Goal: Task Accomplishment & Management: Manage account settings

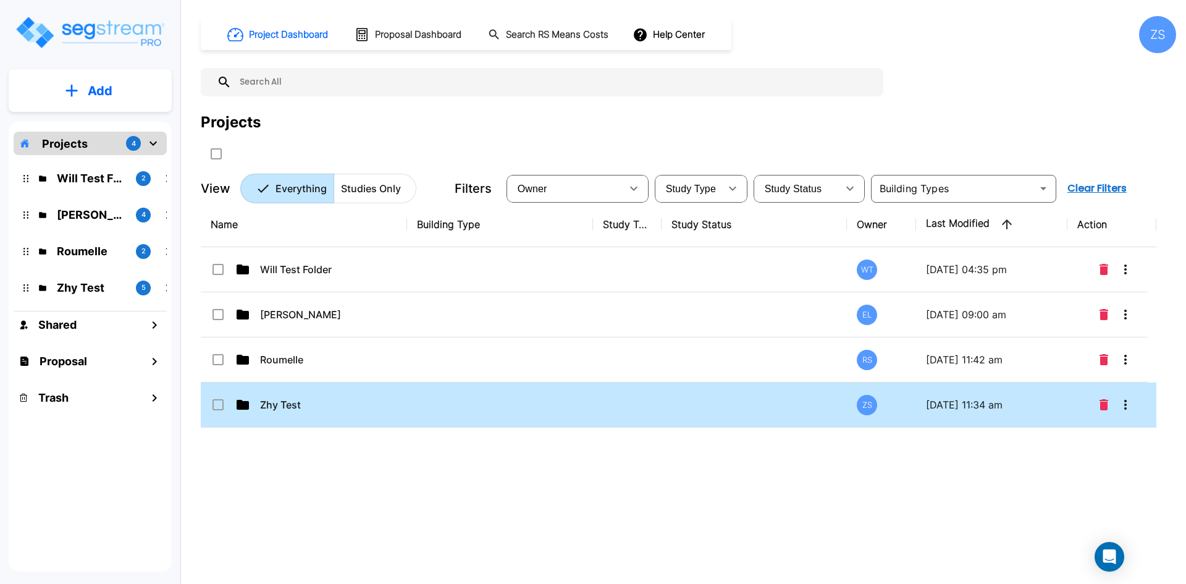
click at [316, 396] on td "Zhy Test" at bounding box center [304, 404] width 206 height 45
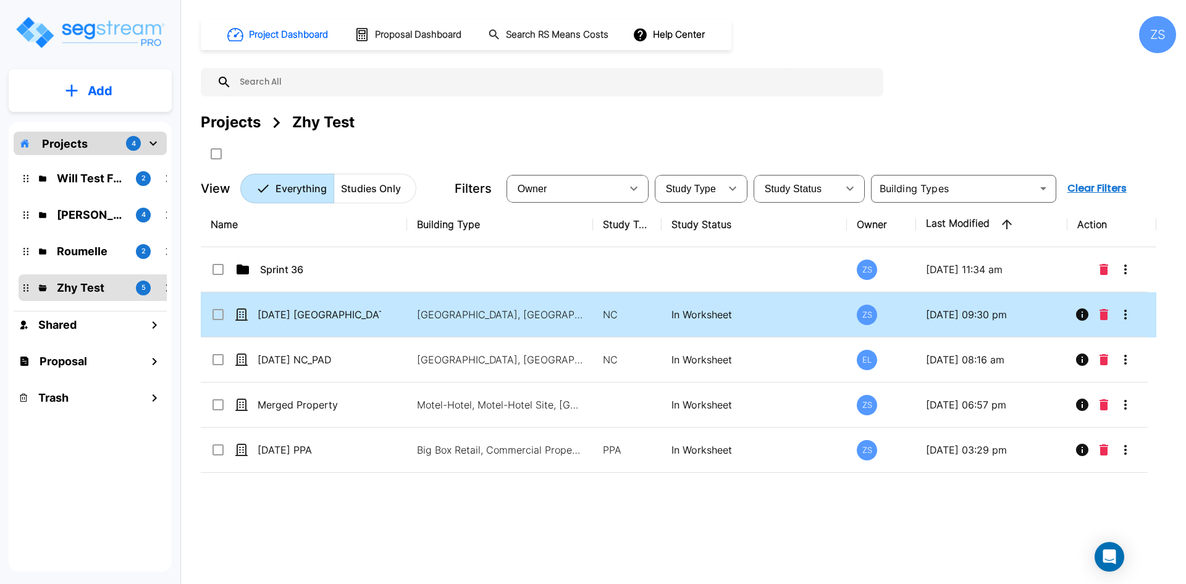
click at [329, 315] on p "[DATE] [GEOGRAPHIC_DATA]" at bounding box center [320, 314] width 124 height 15
checkbox input "true"
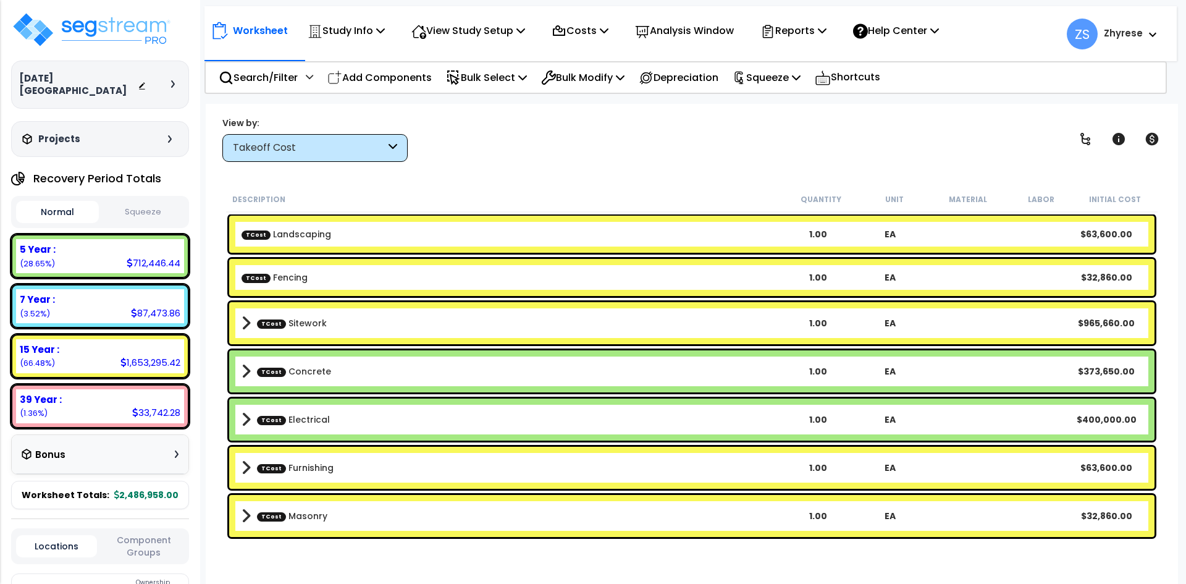
drag, startPoint x: 0, startPoint y: 0, endPoint x: 884, endPoint y: 117, distance: 891.3
click at [939, 33] on p "Help Center" at bounding box center [896, 30] width 86 height 17
click at [0, 0] on link "Tours" at bounding box center [0, 0] width 0 height 0
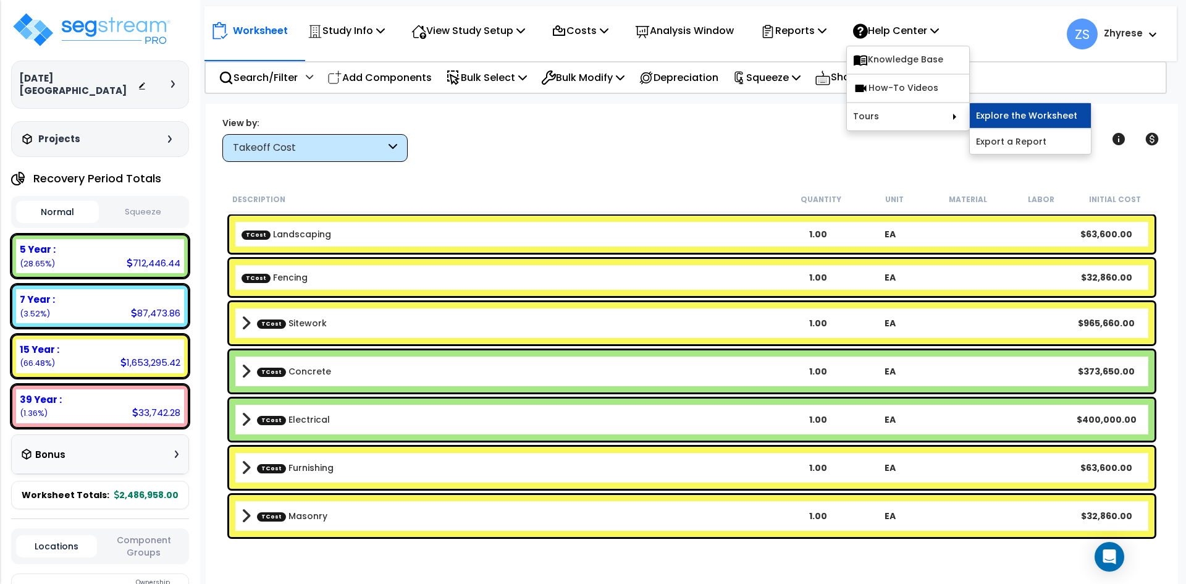
click at [1009, 120] on link "Explore the Worksheet" at bounding box center [1030, 115] width 121 height 25
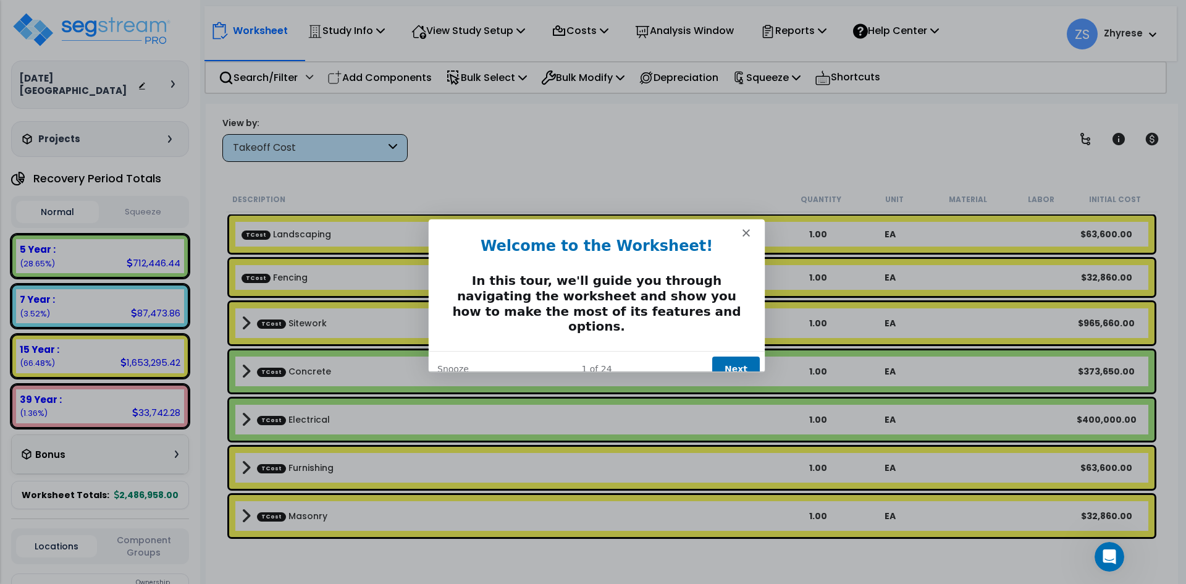
click at [735, 356] on button "Next" at bounding box center [736, 368] width 48 height 25
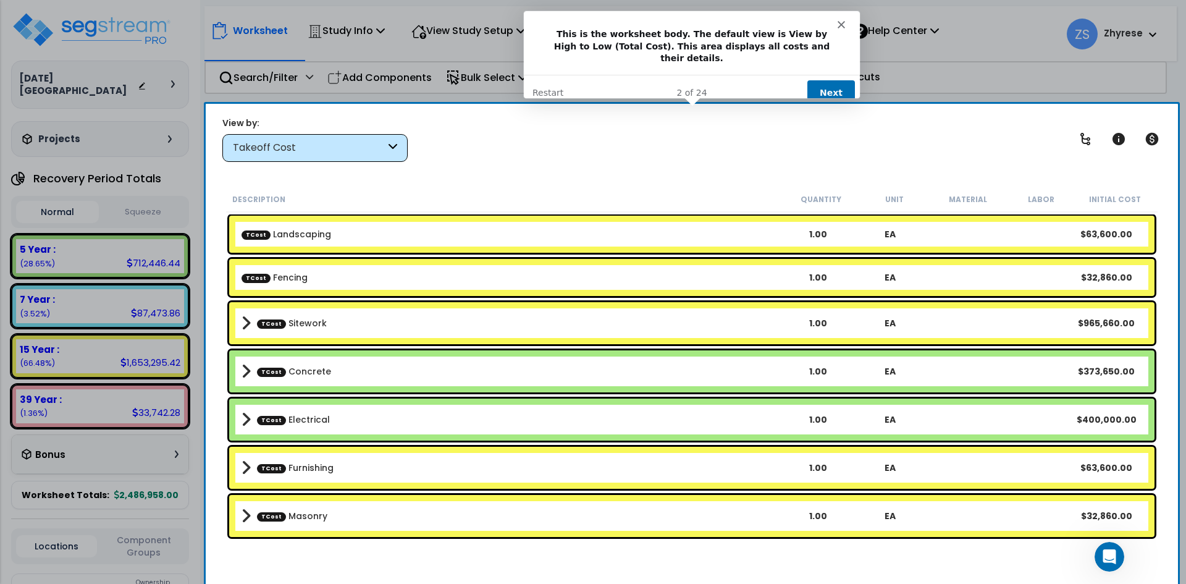
click at [831, 80] on button "Next" at bounding box center [831, 92] width 48 height 25
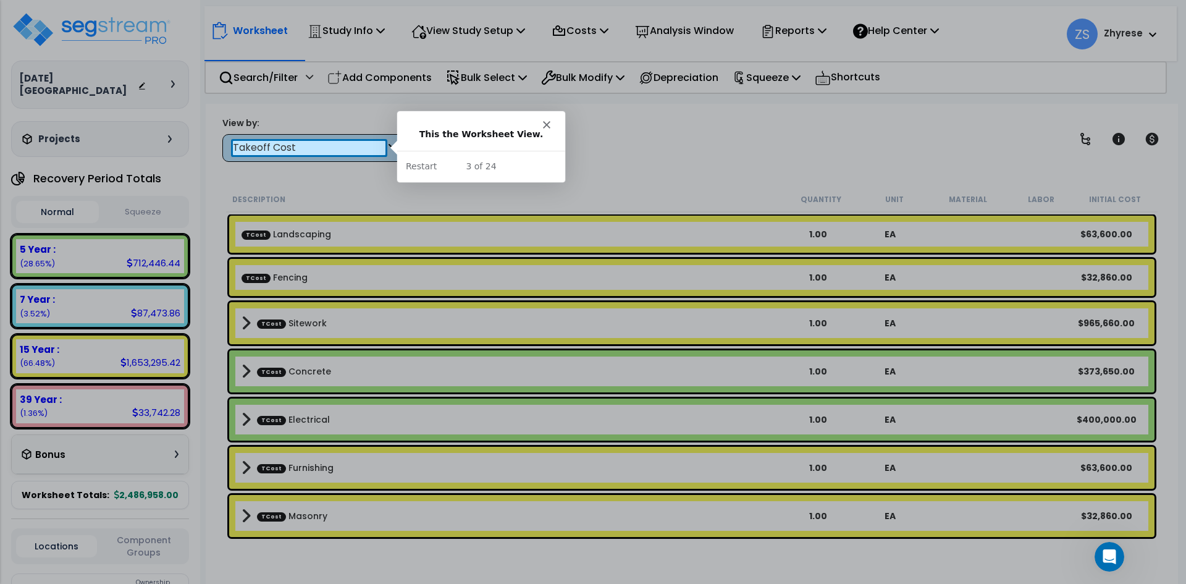
click at [287, 159] on div at bounding box center [593, 369] width 1186 height 429
click at [291, 150] on div "Takeoff Cost" at bounding box center [309, 148] width 153 height 14
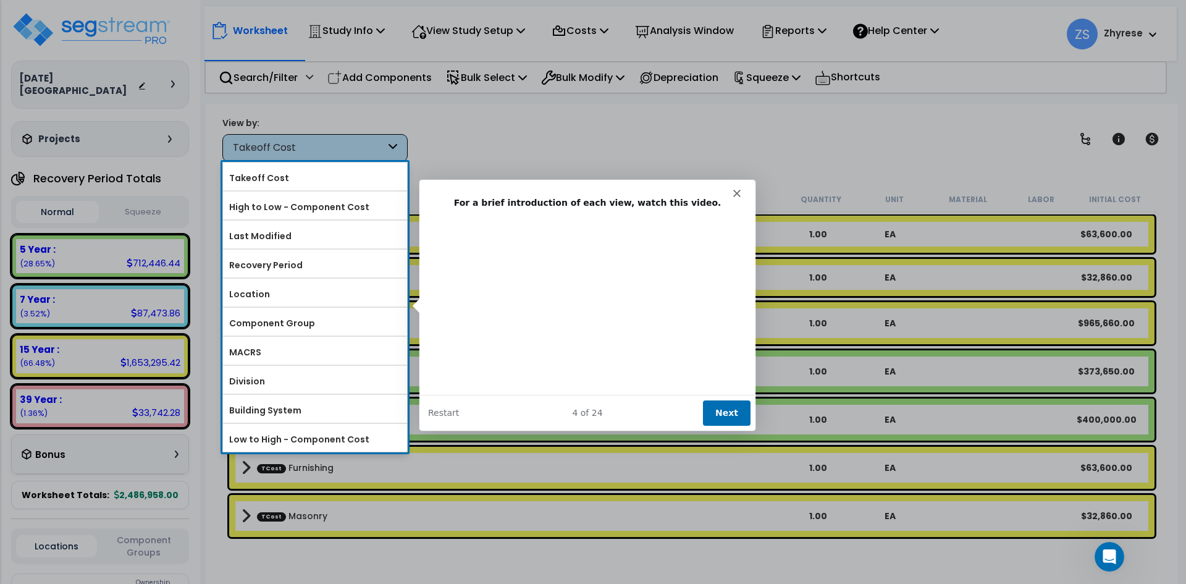
click at [720, 415] on button "Next" at bounding box center [727, 412] width 48 height 25
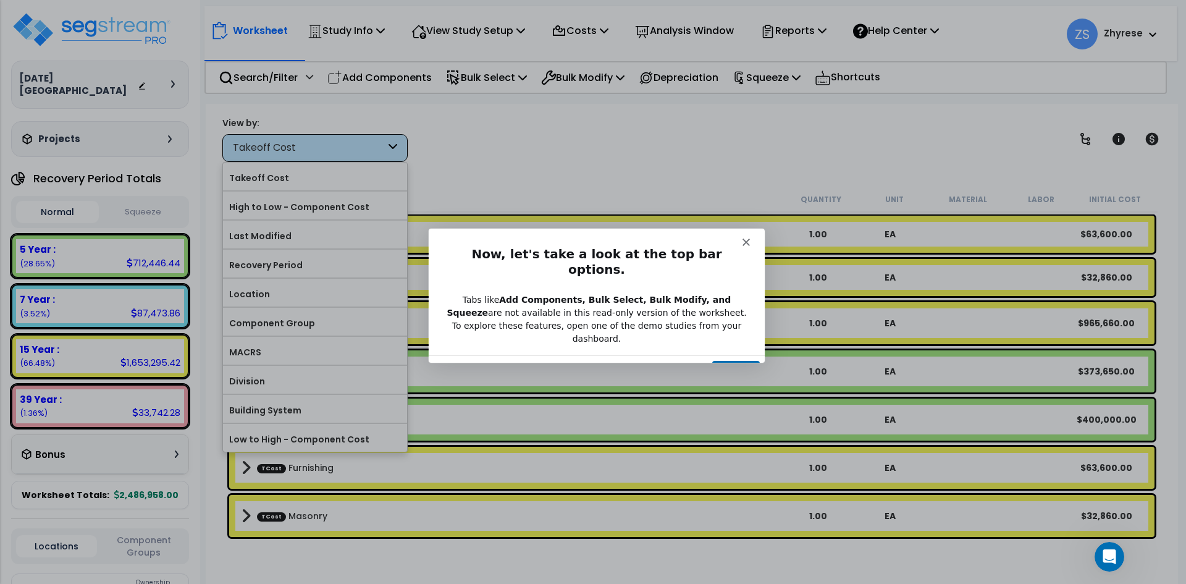
click at [743, 360] on button "Next" at bounding box center [736, 372] width 48 height 25
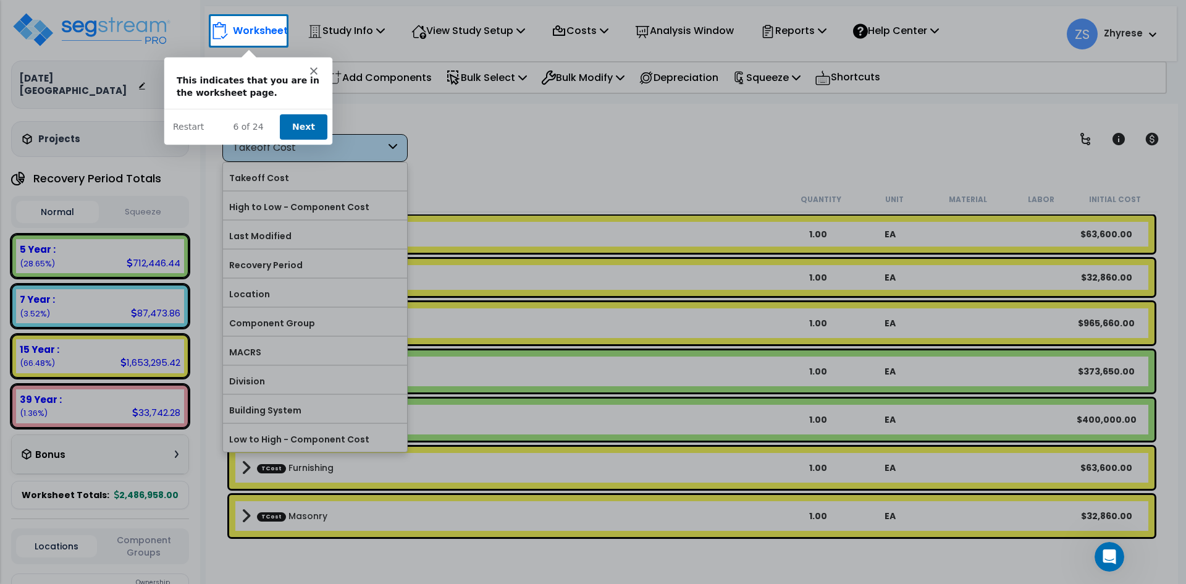
click at [306, 122] on button "Next" at bounding box center [303, 125] width 48 height 25
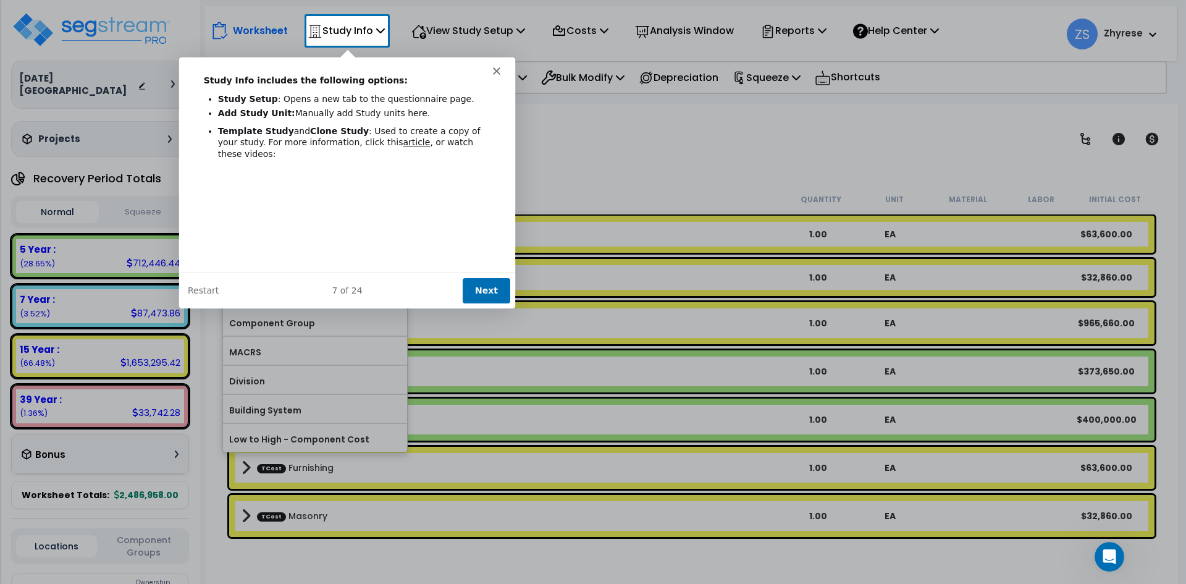
click at [475, 282] on button "Next" at bounding box center [486, 289] width 48 height 25
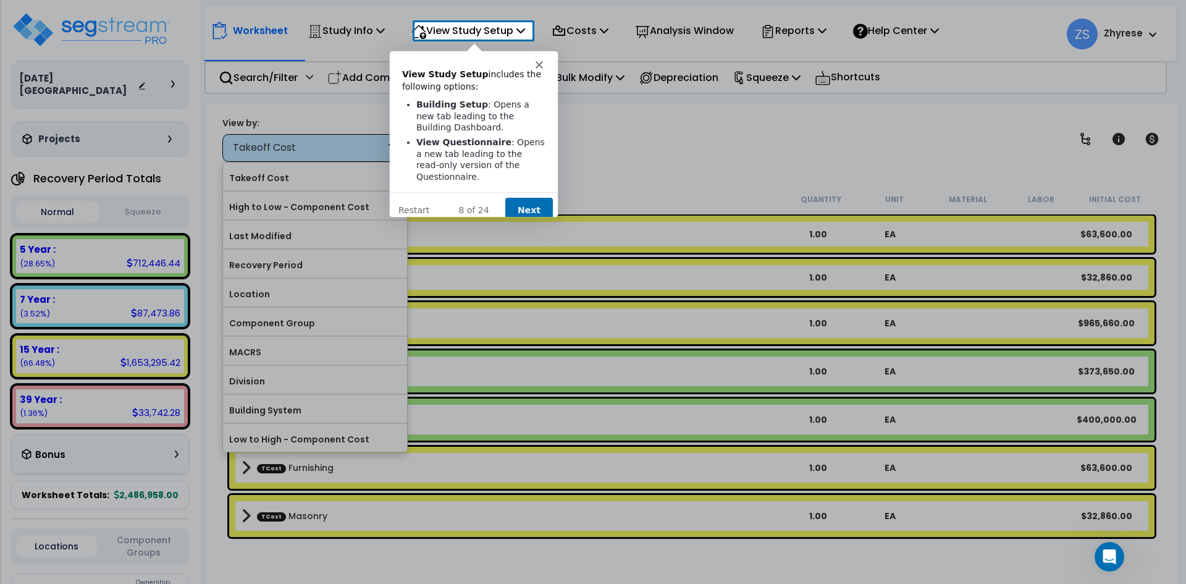
click at [533, 204] on button "Next" at bounding box center [528, 208] width 48 height 25
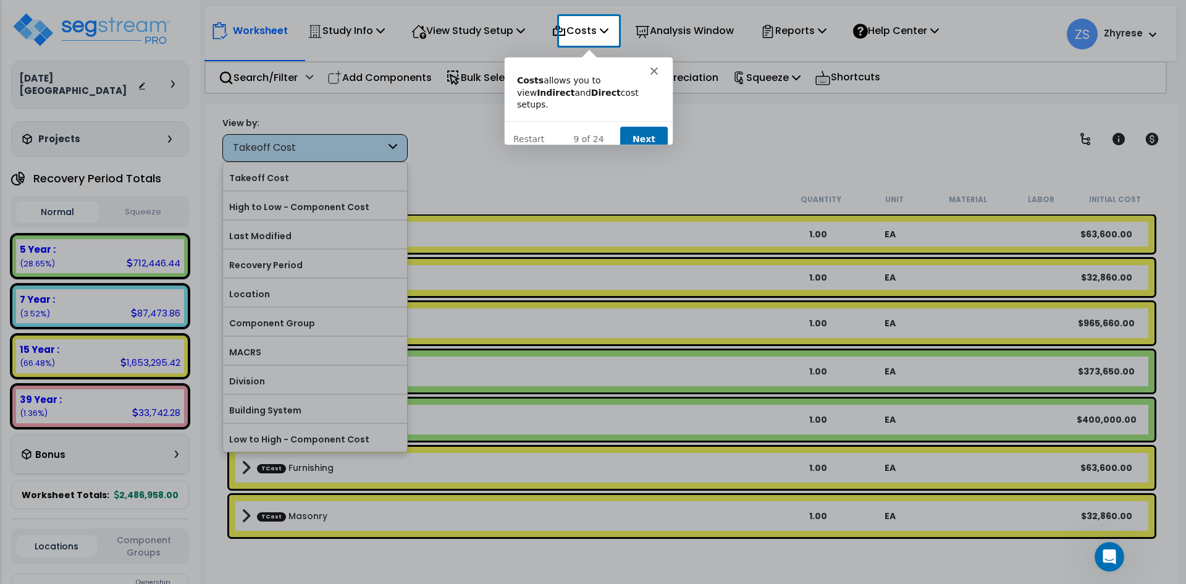
click at [652, 129] on button "Next" at bounding box center [644, 137] width 48 height 25
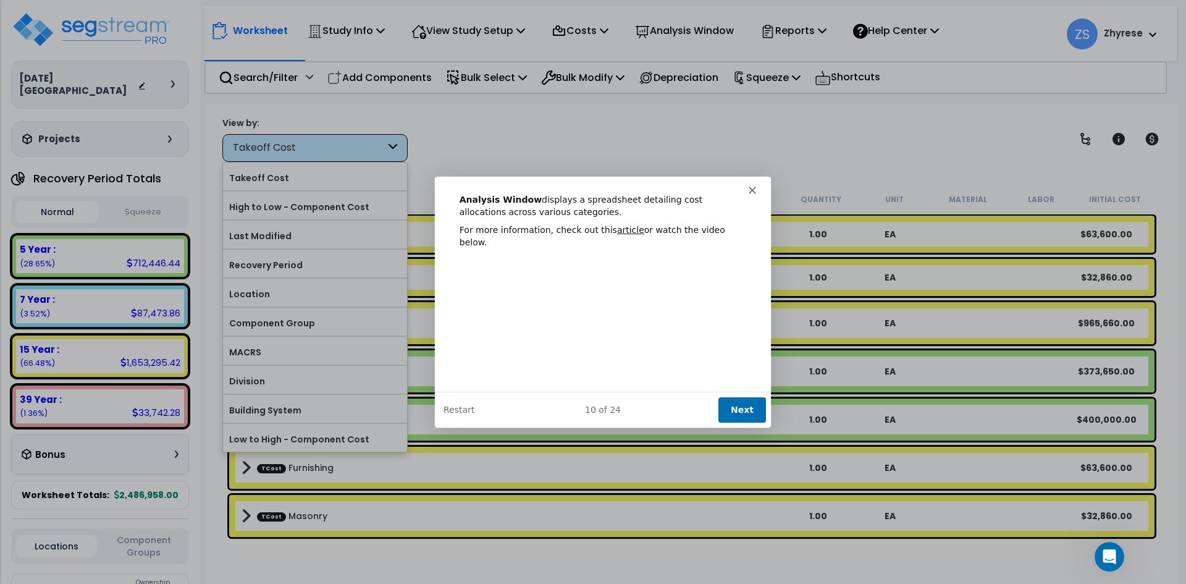
click at [756, 190] on div "Intercom messenger" at bounding box center [602, 183] width 336 height 17
click at [750, 189] on icon "Close" at bounding box center [751, 188] width 7 height 7
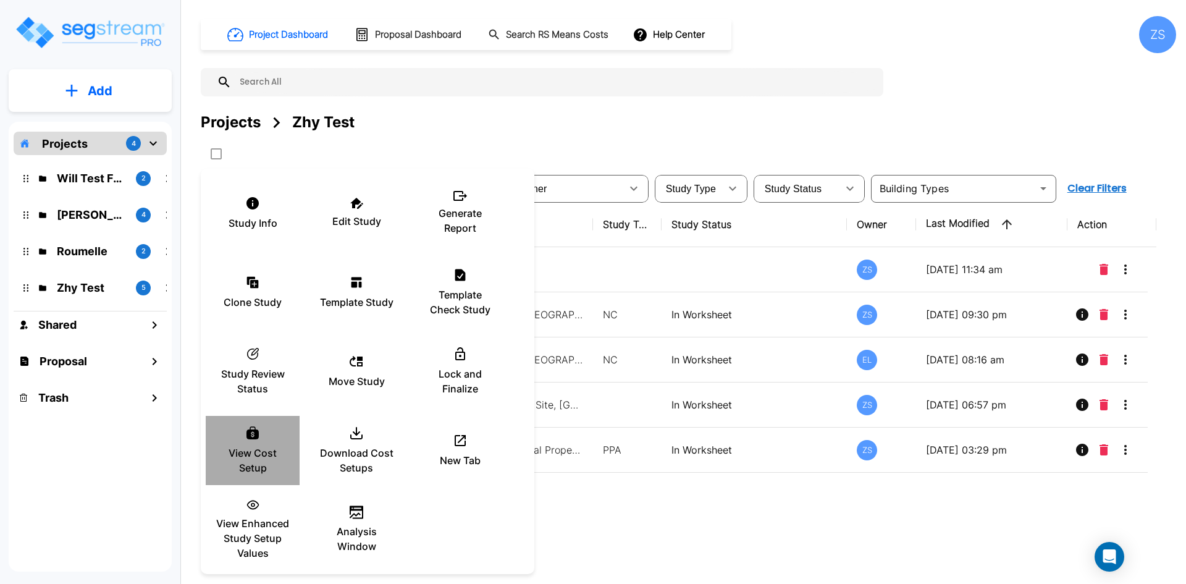
click at [260, 462] on p "View Cost Setup" at bounding box center [253, 460] width 74 height 30
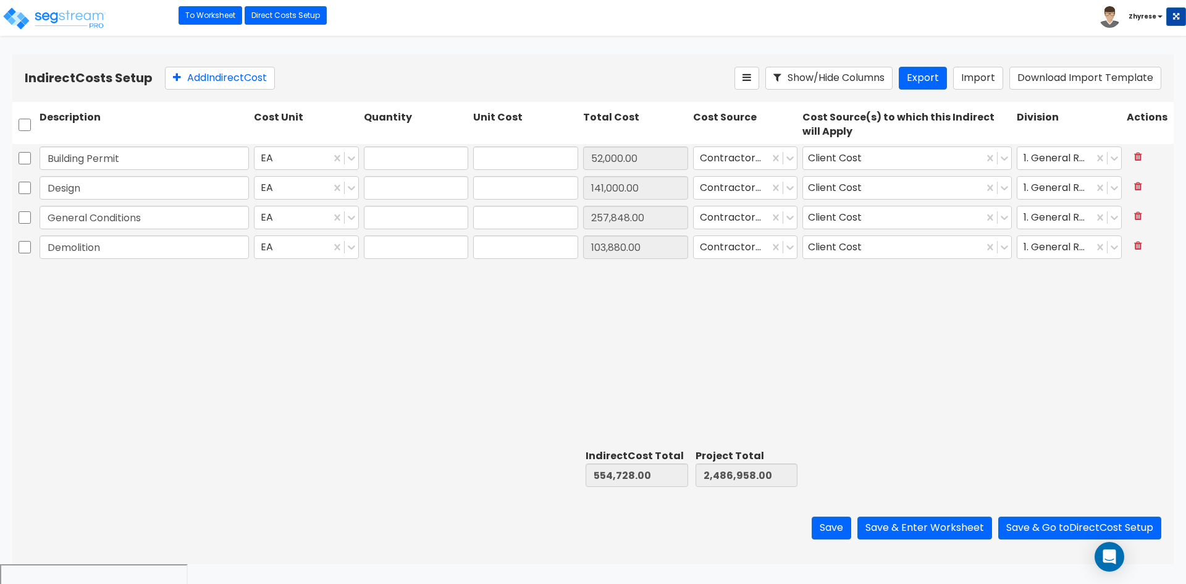
type input "1.00"
type input "52,000.00"
type input "1.00"
type input "141,000.00"
type input "1.00"
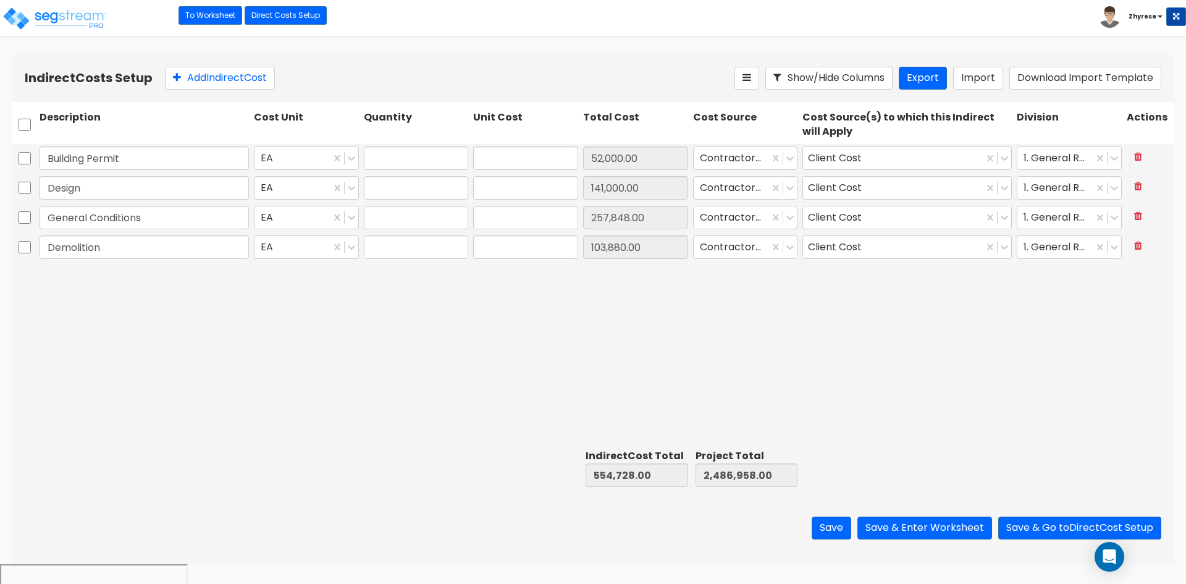
type input "257,848.00"
type input "1.00"
type input "103,880.00"
click at [755, 154] on div at bounding box center [732, 158] width 64 height 17
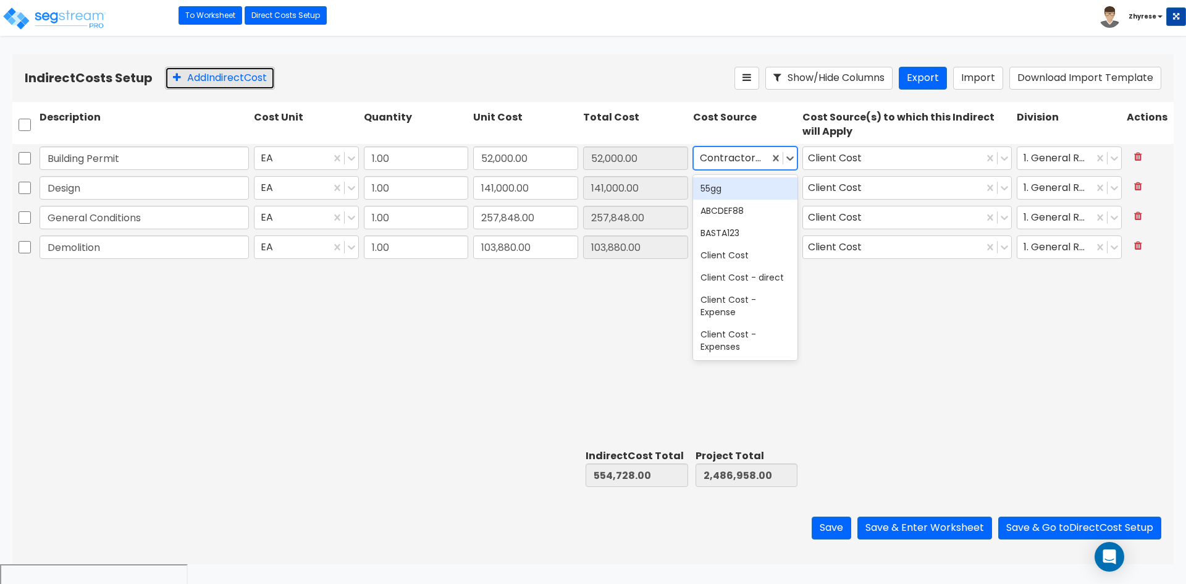
click at [257, 80] on button "Add Indirect Cost" at bounding box center [220, 78] width 110 height 23
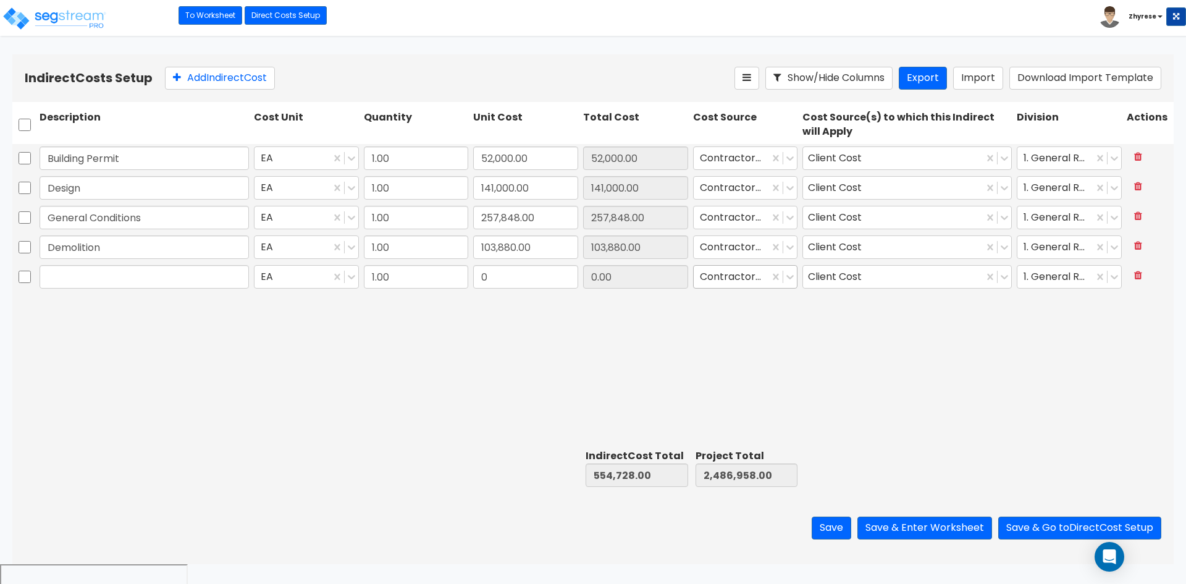
click at [729, 274] on div at bounding box center [732, 277] width 64 height 17
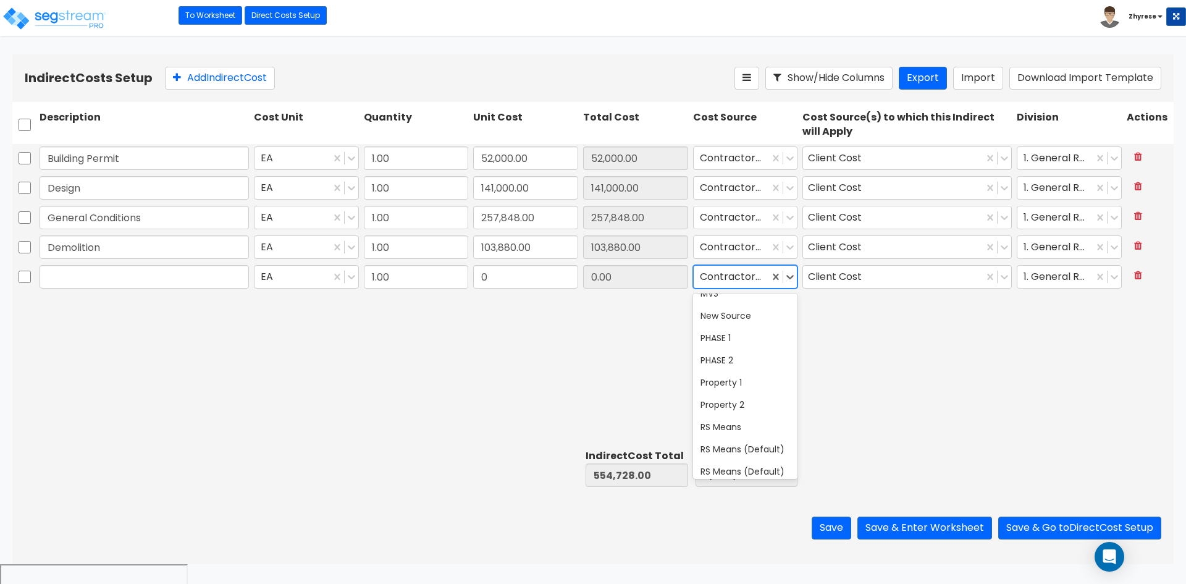
scroll to position [556, 0]
click at [729, 358] on div "Custom Cost" at bounding box center [745, 347] width 105 height 22
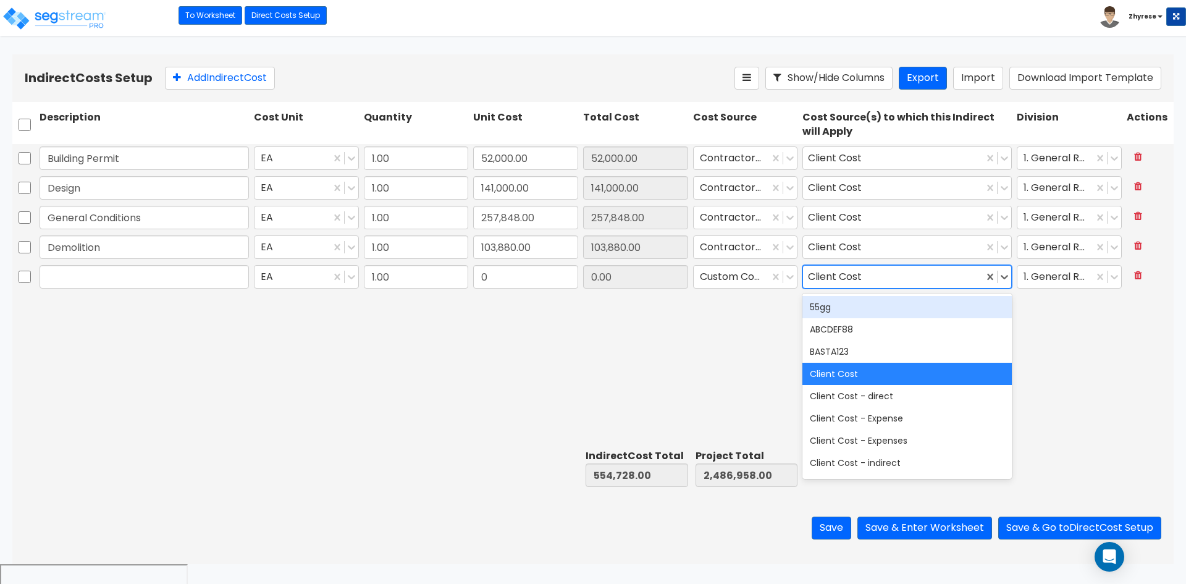
click at [859, 276] on div "Client Cost" at bounding box center [837, 277] width 59 height 19
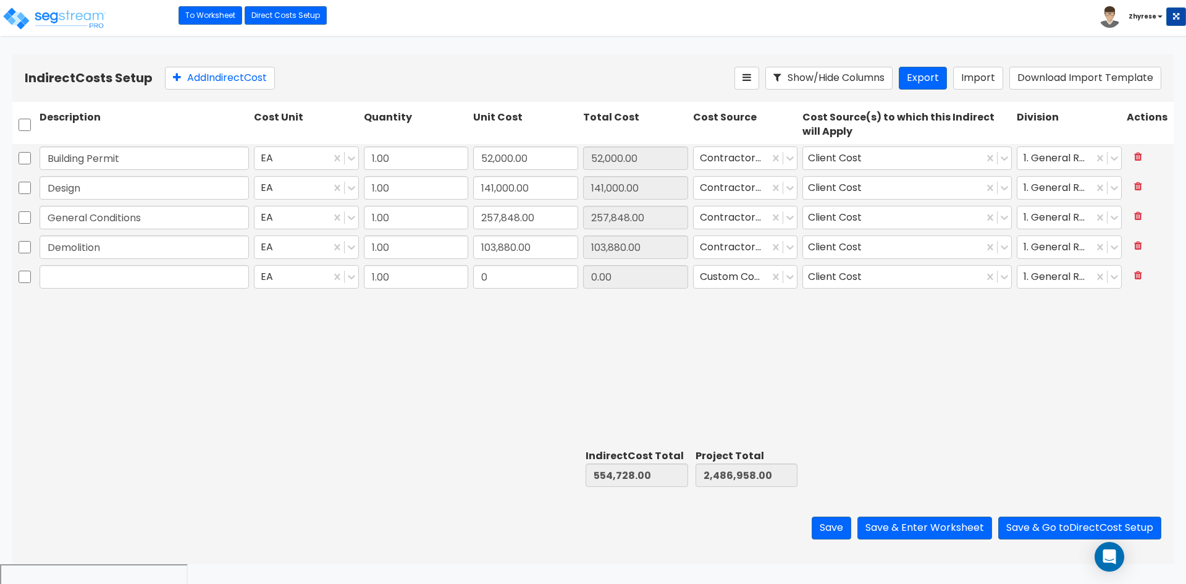
click at [54, 422] on div "Building Permit EA 1.00 52,000.00 52,000.00 Contractor Cost Client Cost 1. Gene…" at bounding box center [593, 294] width 1162 height 300
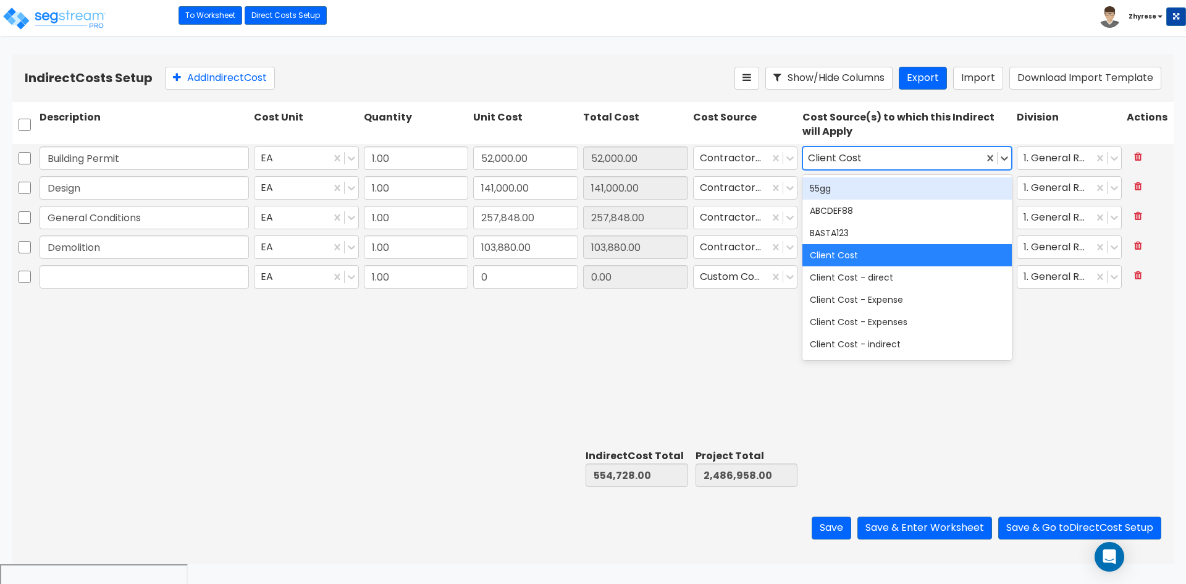
click at [903, 164] on div "Client Cost" at bounding box center [893, 159] width 180 height 22
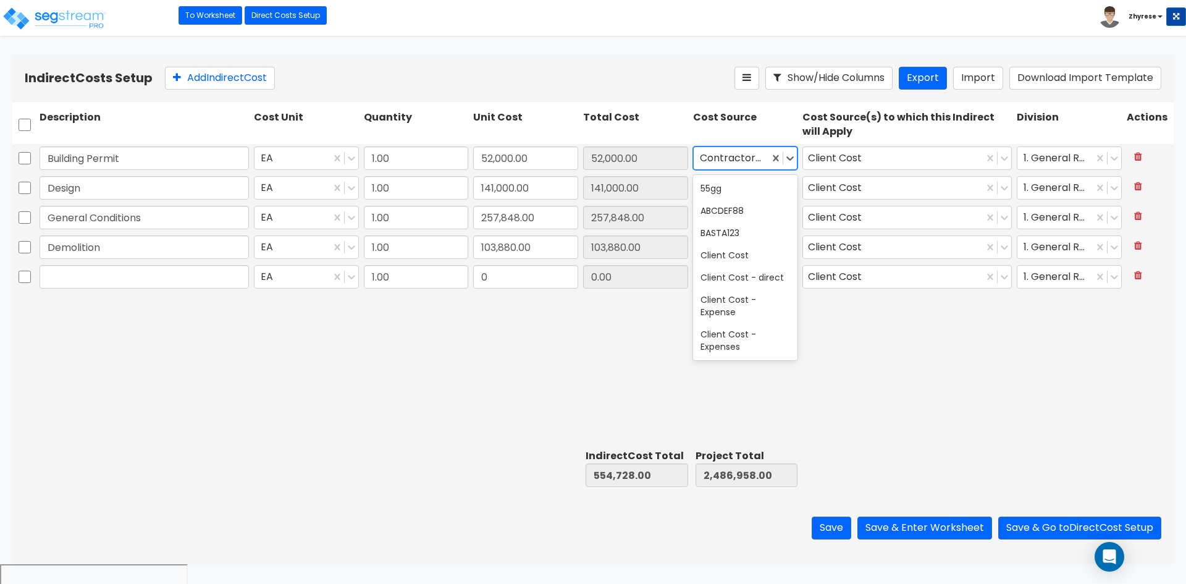
click at [720, 159] on div at bounding box center [732, 158] width 64 height 17
click at [732, 214] on div "RS Means (Default)" at bounding box center [745, 203] width 105 height 22
click at [735, 166] on div at bounding box center [732, 158] width 64 height 17
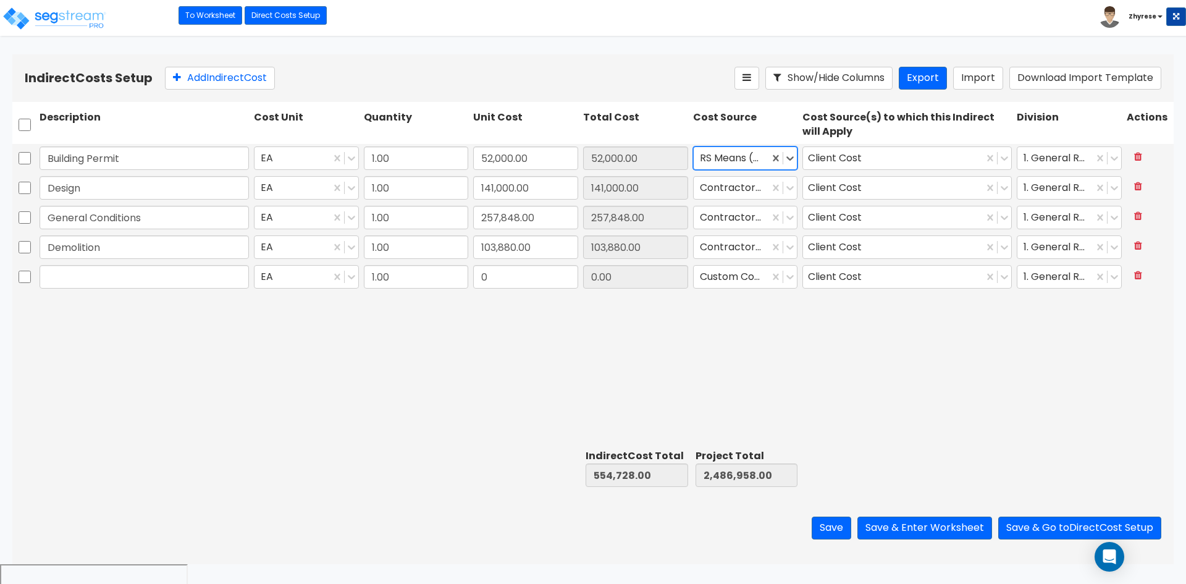
click at [737, 156] on div at bounding box center [732, 158] width 64 height 17
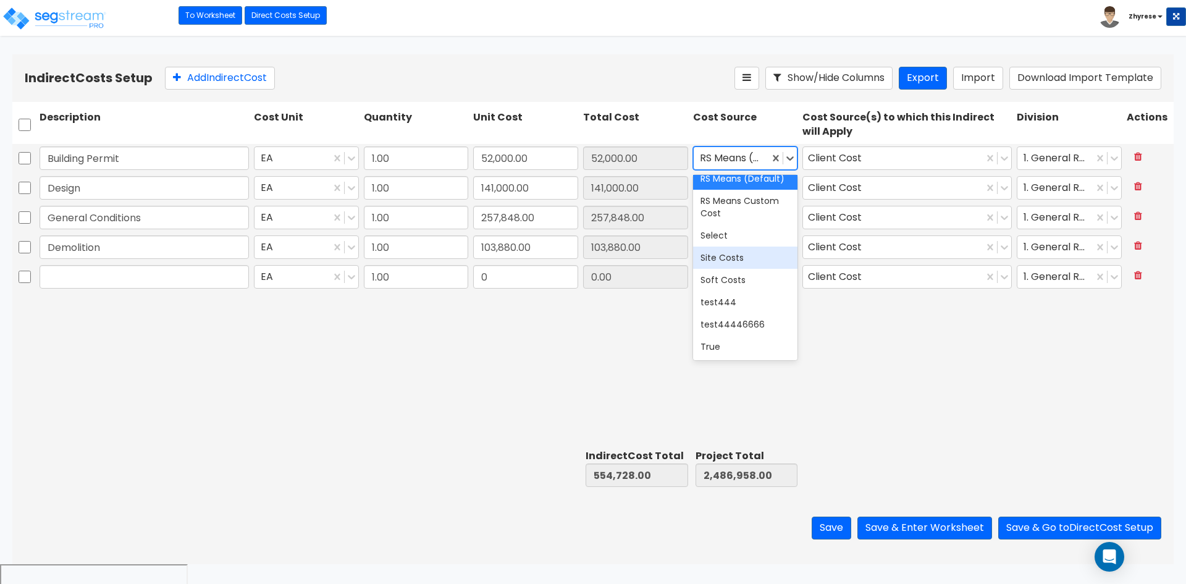
scroll to position [848, 0]
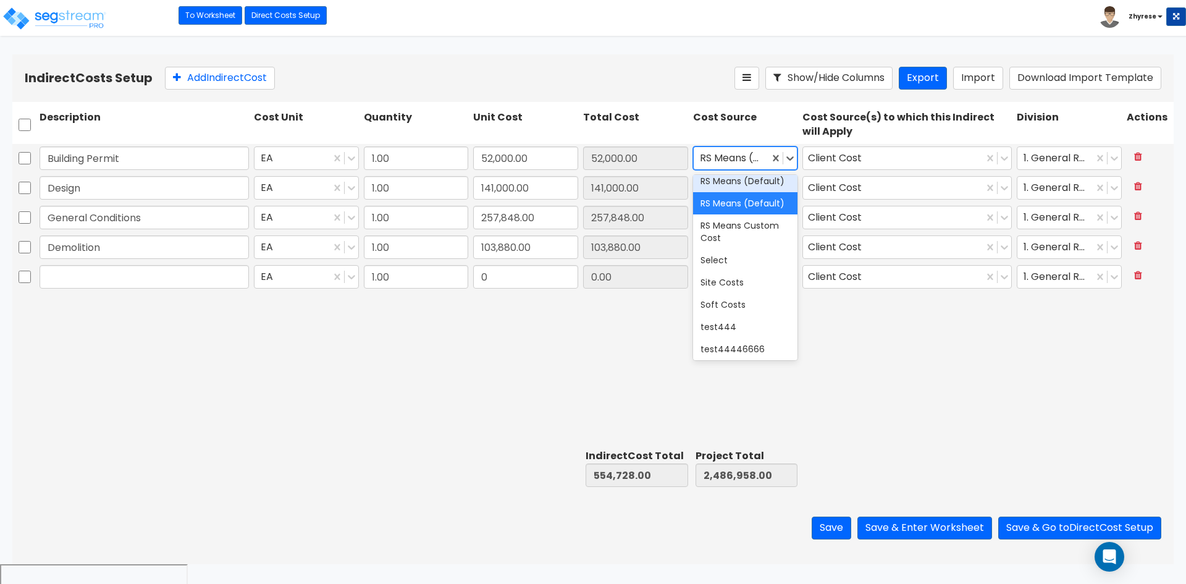
click at [732, 192] on div "RS Means (Default)" at bounding box center [745, 181] width 105 height 22
click at [737, 164] on div at bounding box center [732, 158] width 64 height 17
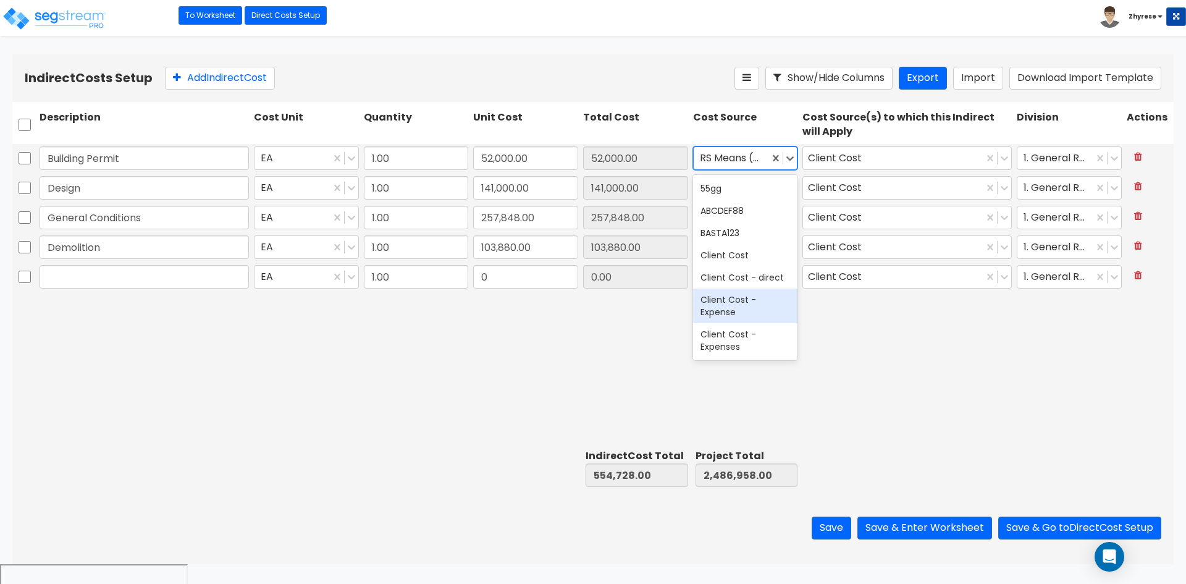
scroll to position [62, 0]
click at [940, 345] on div "Building Permit EA 1.00 52,000.00 52,000.00 option RS Means (Default), selected…" at bounding box center [593, 294] width 1162 height 300
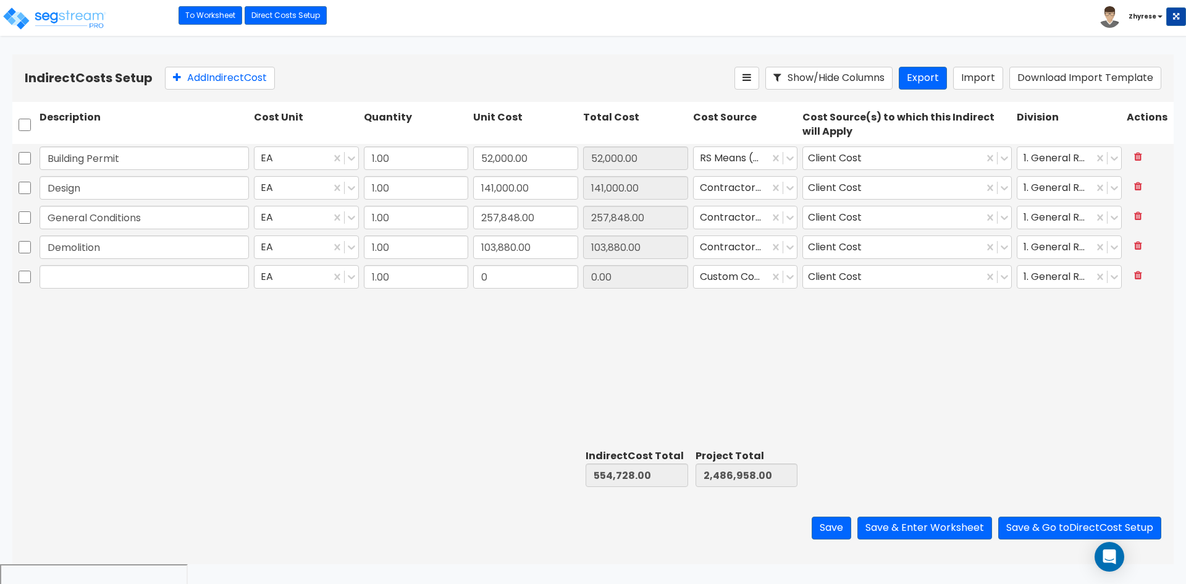
click at [1150, 17] on b "Zhyrese" at bounding box center [1143, 16] width 28 height 9
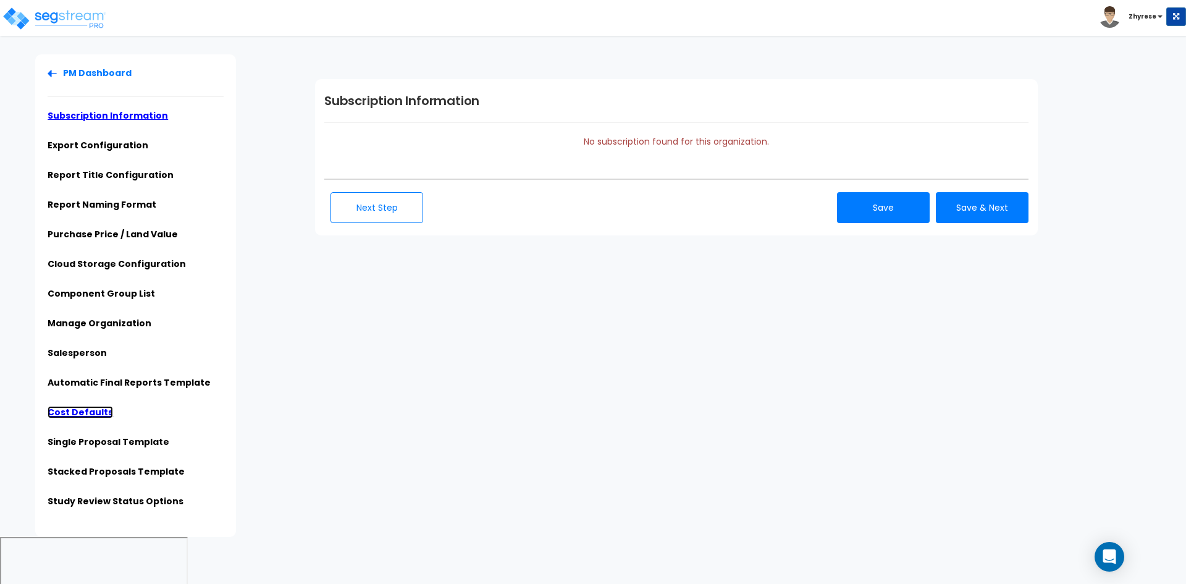
click at [95, 413] on link "Cost Defaults" at bounding box center [80, 412] width 65 height 12
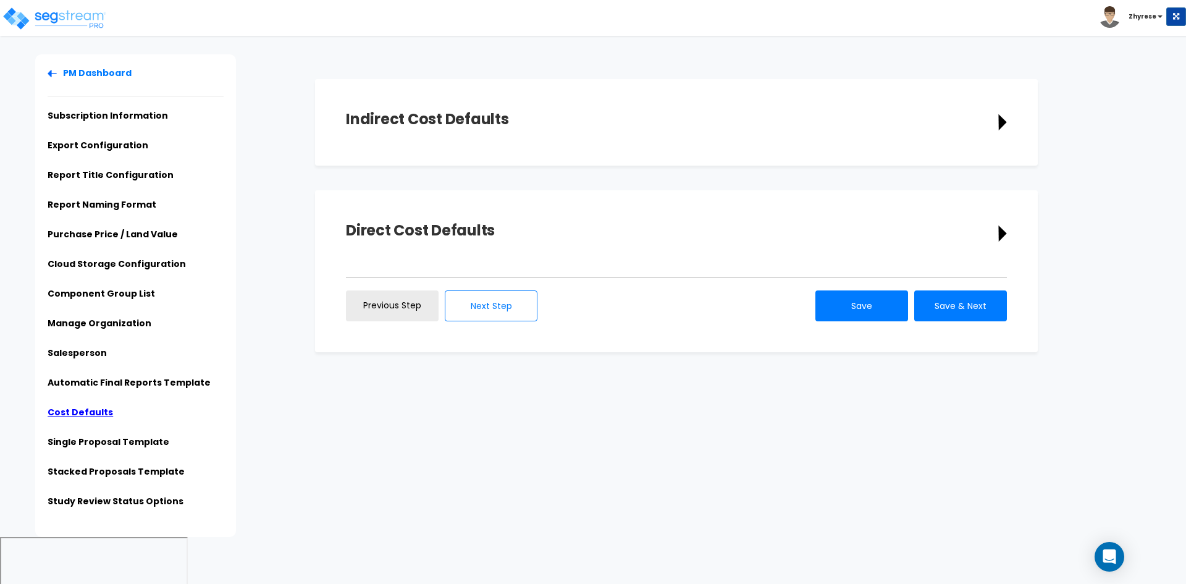
click at [696, 132] on div "Indirect Cost Defaults" at bounding box center [676, 122] width 661 height 25
click at [1000, 121] on icon at bounding box center [1002, 122] width 8 height 16
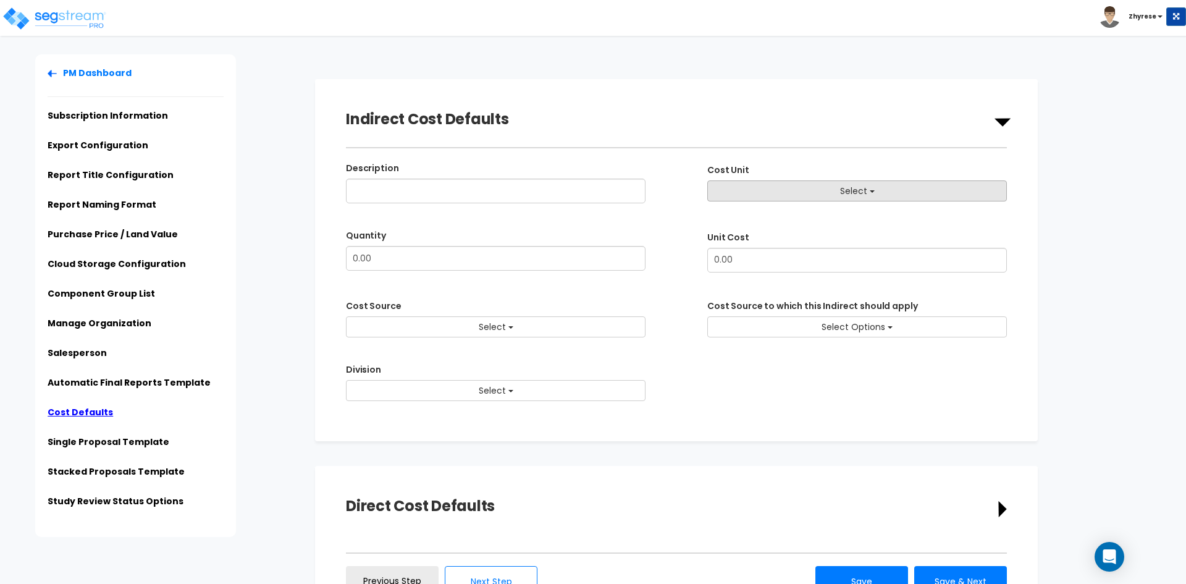
click at [808, 193] on button "Select" at bounding box center [857, 190] width 300 height 21
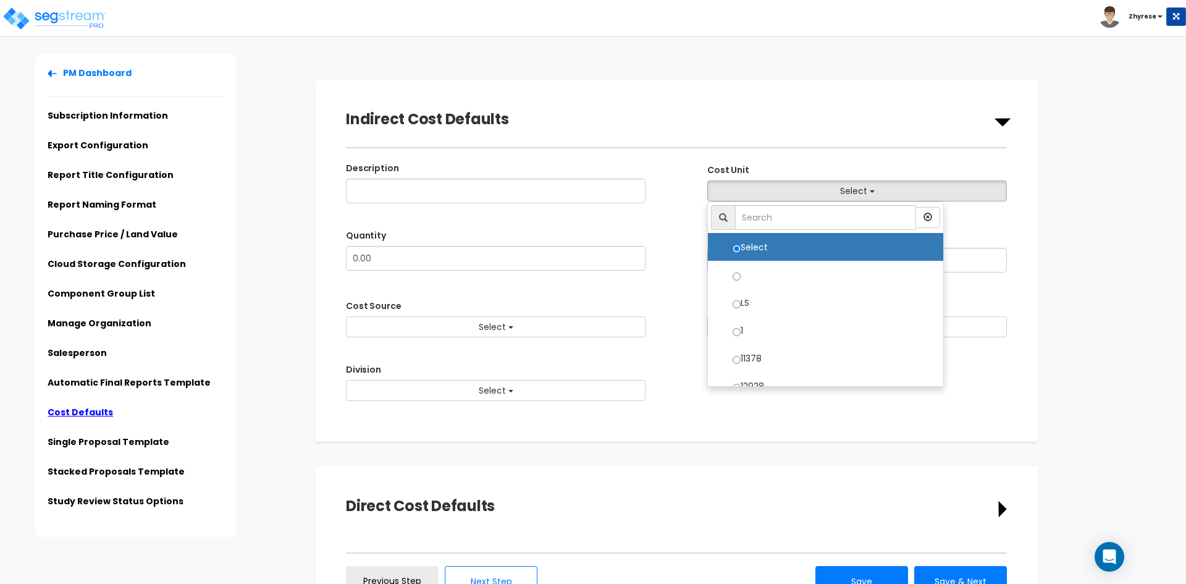
click at [1140, 319] on form "Indirect Cost Defaults Description Cost Unit Select Select" at bounding box center [746, 260] width 862 height 362
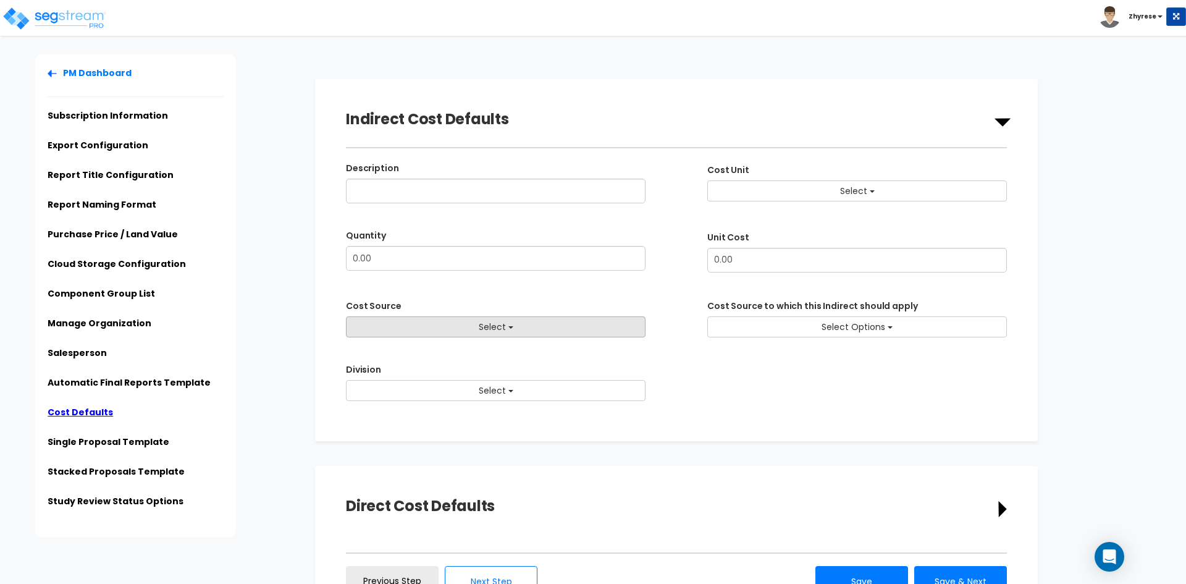
click at [531, 334] on button "Select" at bounding box center [496, 326] width 300 height 21
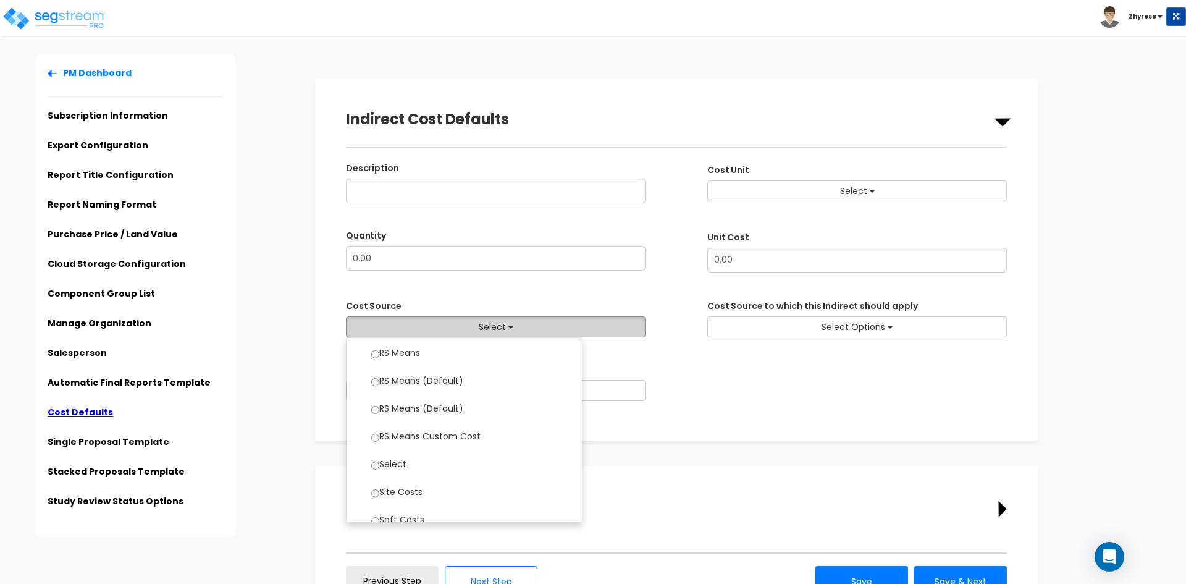
scroll to position [865, 0]
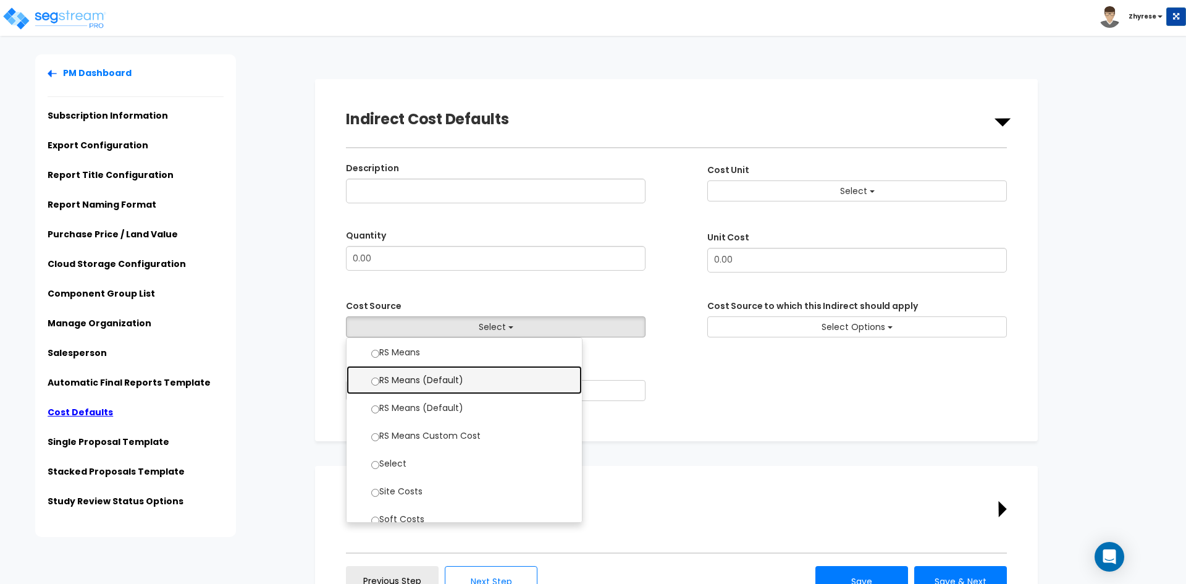
click at [503, 382] on label "RS Means (Default)" at bounding box center [464, 380] width 211 height 26
click at [379, 382] on input "RS Means (Default)" at bounding box center [375, 382] width 8 height 8
select select "1093"
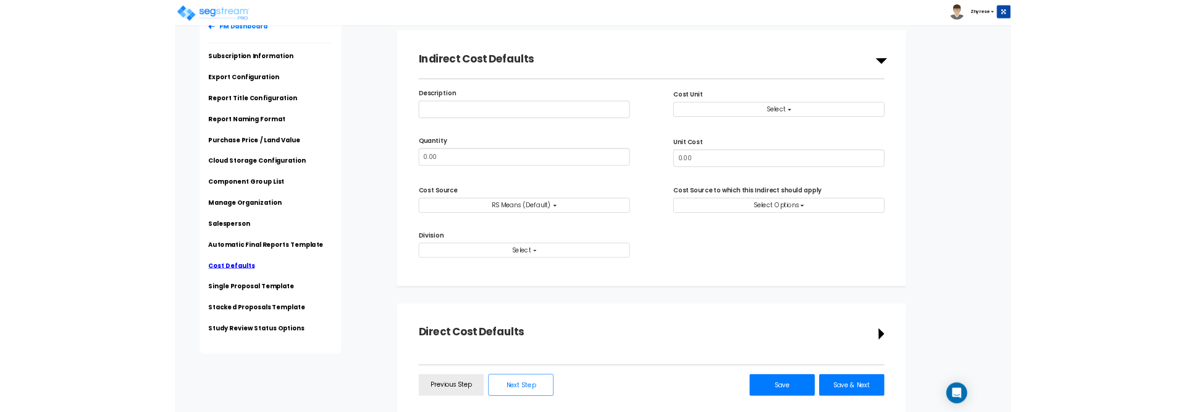
scroll to position [69, 0]
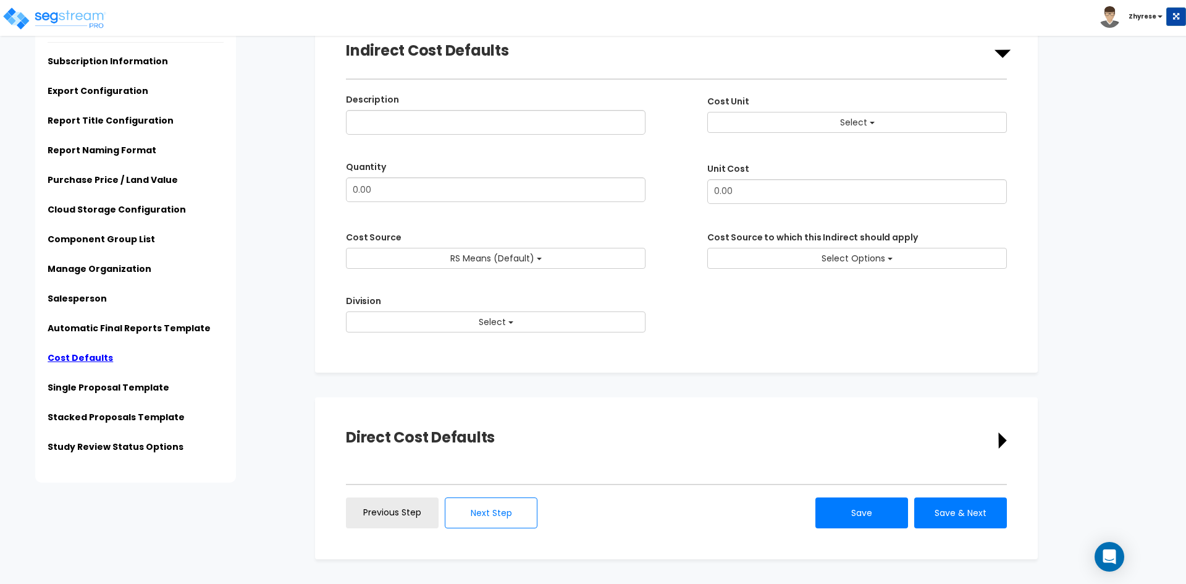
click at [813, 526] on div "Save Save & Next" at bounding box center [908, 512] width 198 height 31
click at [827, 518] on button "Save" at bounding box center [862, 512] width 93 height 31
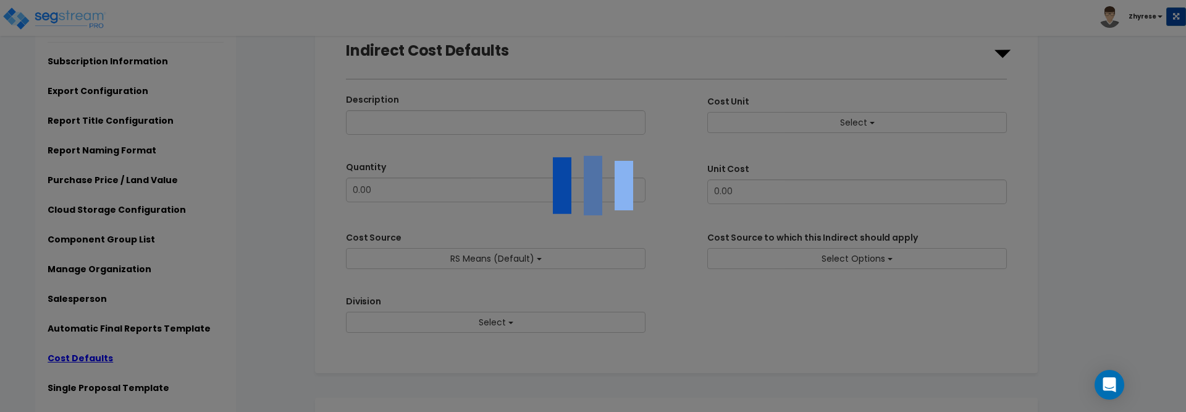
select select
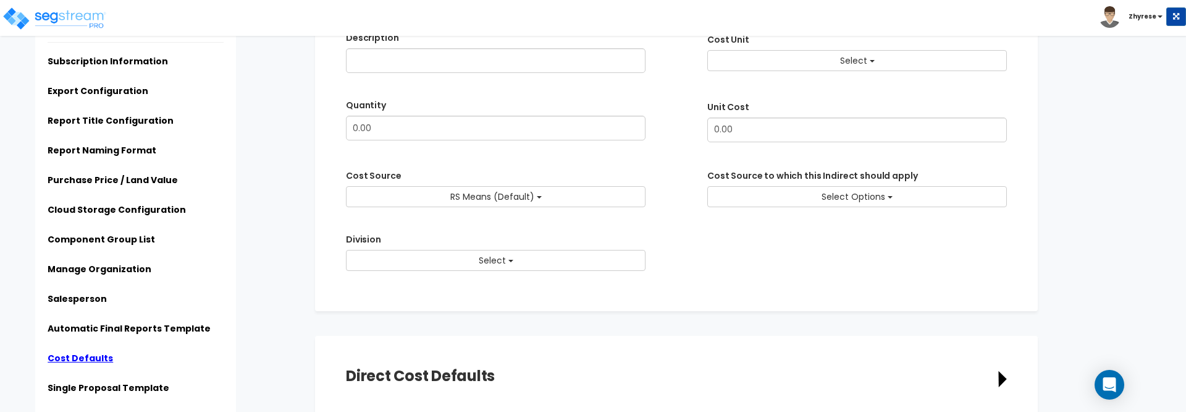
scroll to position [0, 0]
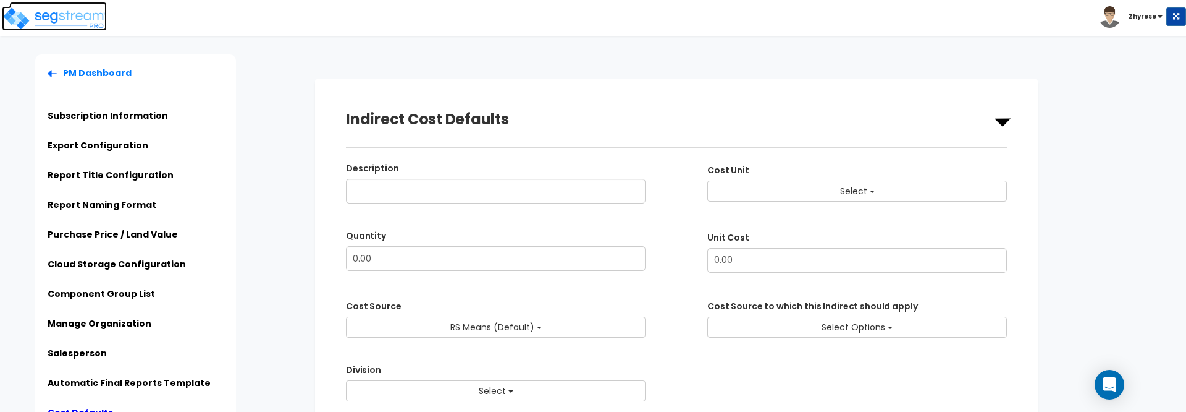
click at [55, 25] on img at bounding box center [54, 18] width 105 height 25
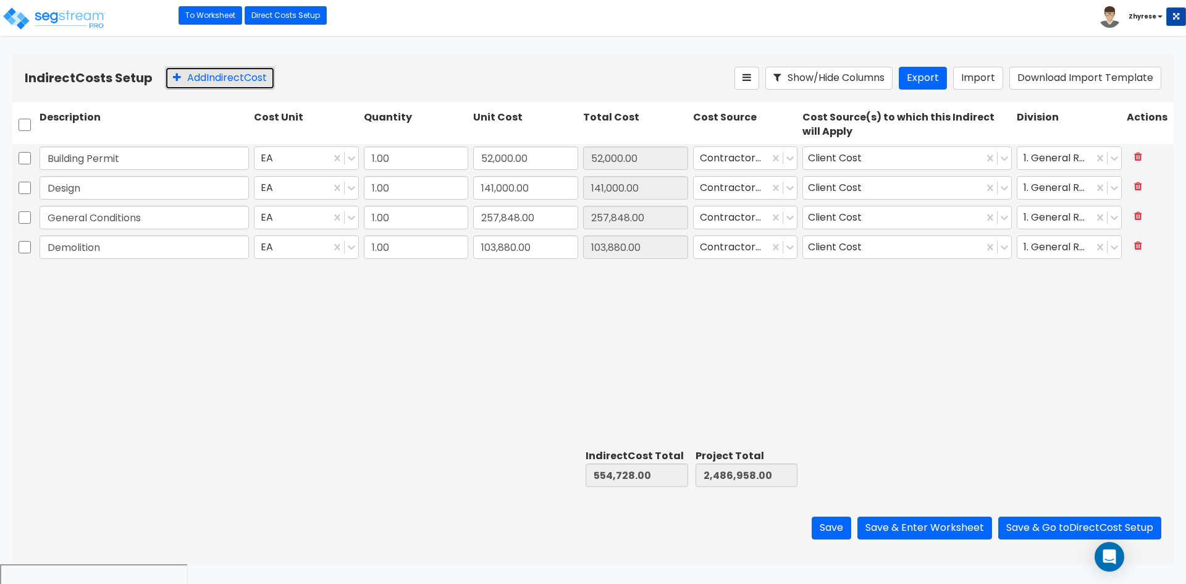
click at [211, 81] on button "Add Indirect Cost" at bounding box center [220, 78] width 110 height 23
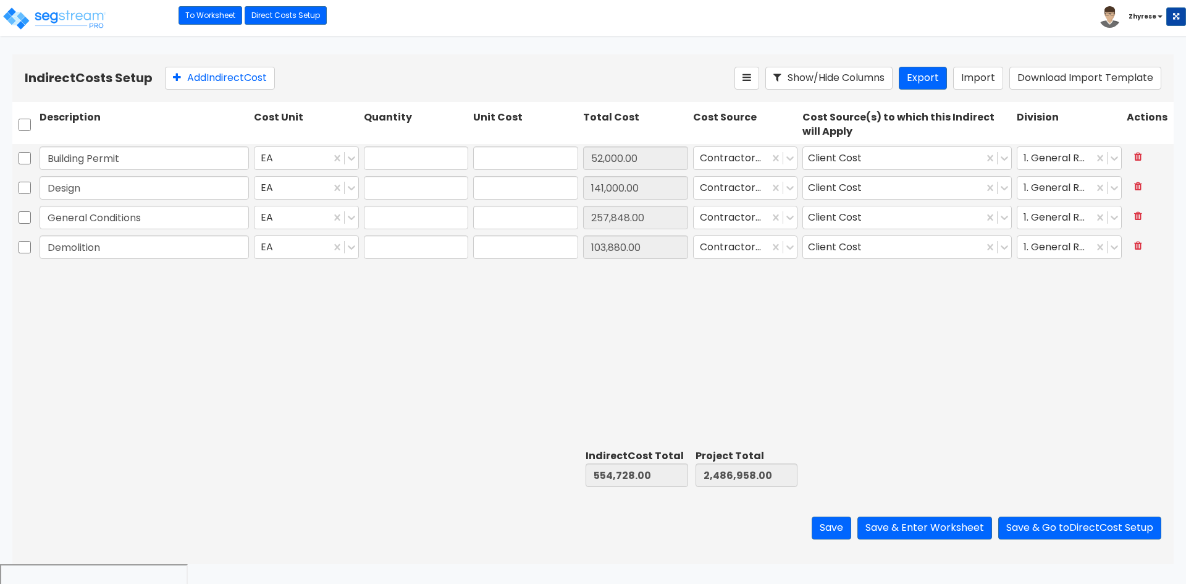
type input "1.00"
type input "52,000.00"
type input "1.00"
type input "141,000.00"
type input "1.00"
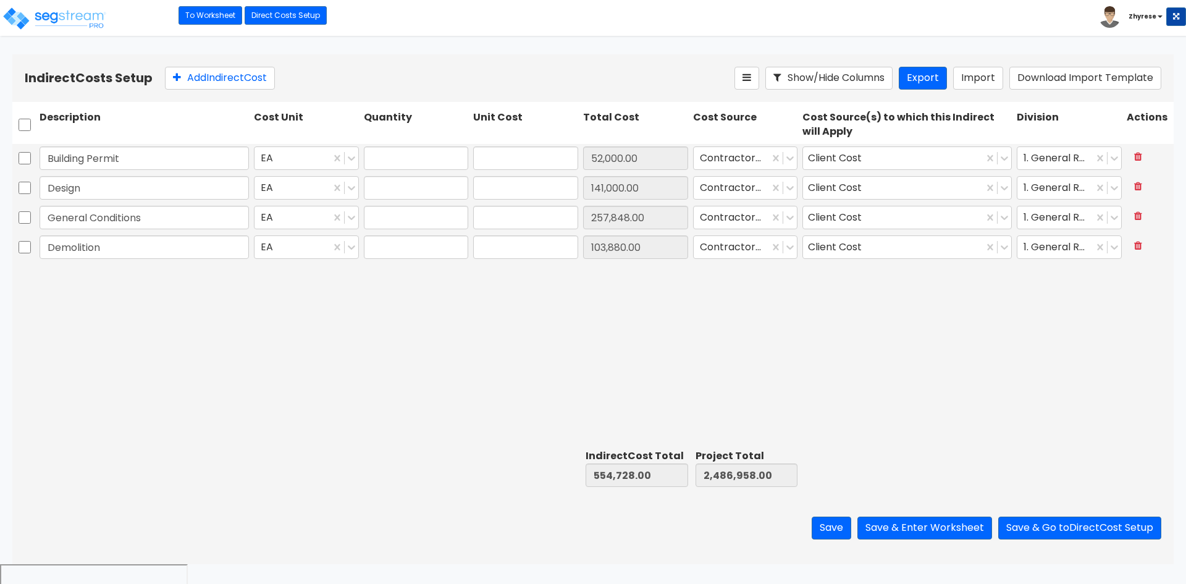
type input "257,848.00"
type input "1.00"
type input "103,880.00"
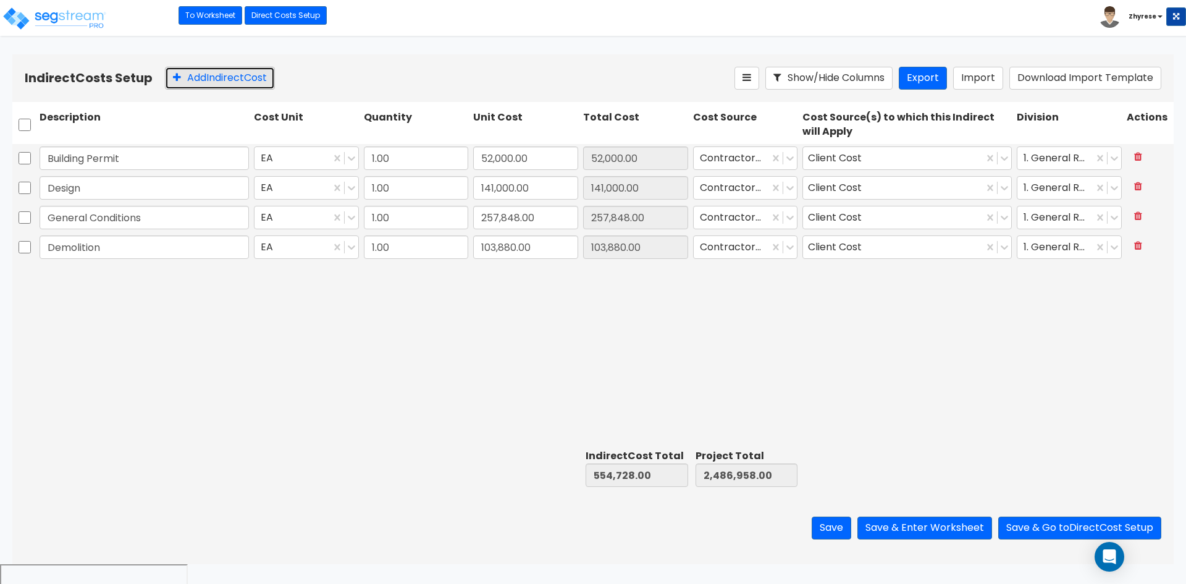
click at [265, 74] on button "Add Indirect Cost" at bounding box center [220, 78] width 110 height 23
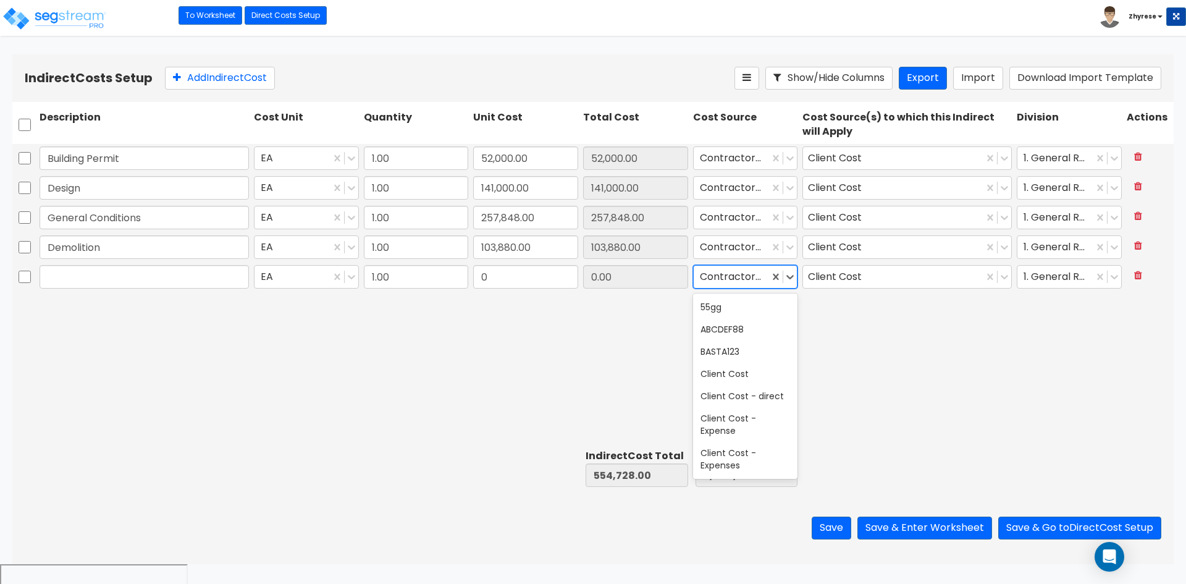
click at [741, 279] on div at bounding box center [732, 277] width 64 height 17
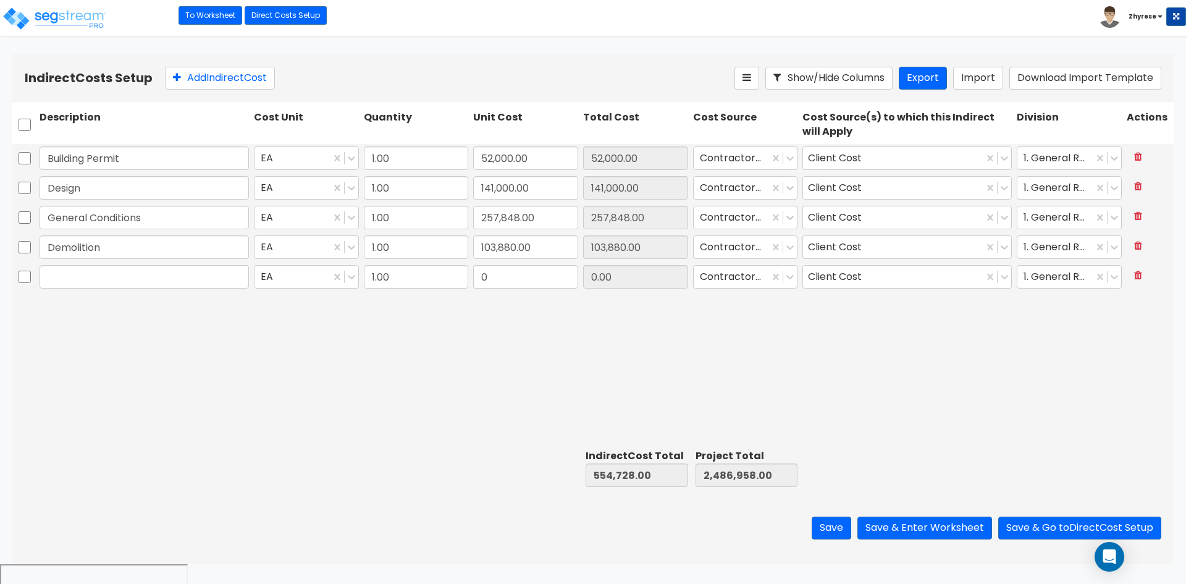
click at [946, 383] on div "Building Permit EA 1.00 52,000.00 52,000.00 Contractor Cost Client Cost 1. Gene…" at bounding box center [593, 294] width 1162 height 300
click at [26, 125] on input "checkbox" at bounding box center [25, 124] width 12 height 23
checkbox input "true"
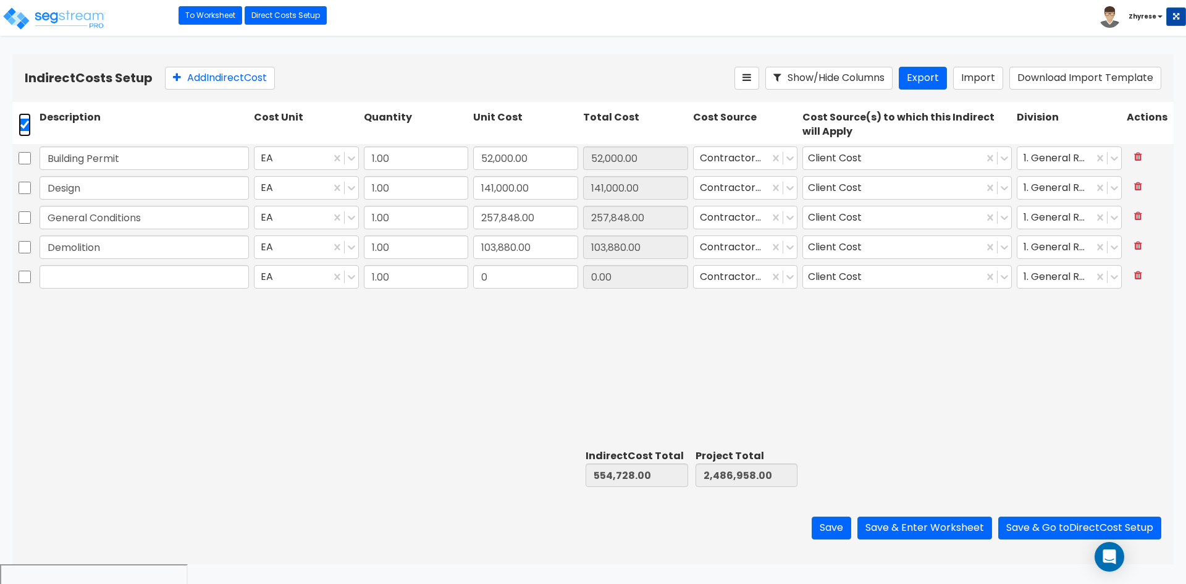
checkbox input "true"
click at [1142, 154] on icon at bounding box center [1138, 156] width 8 height 10
type input "Design"
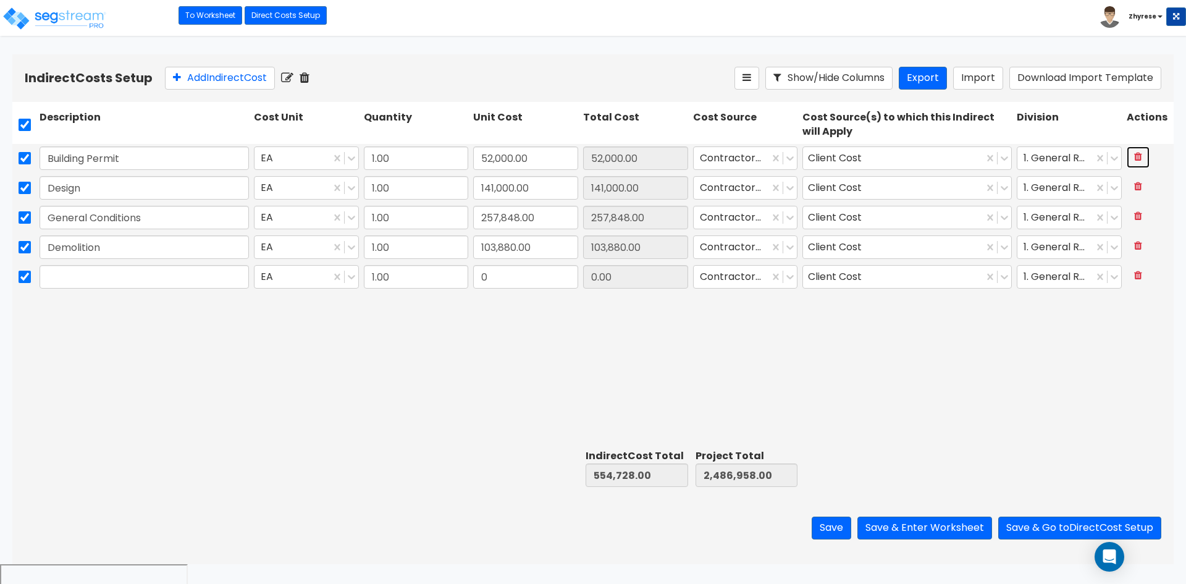
type input "141,000.00"
type input "General Conditions"
type input "257,848.00"
type input "Demolition"
type input "103,880.00"
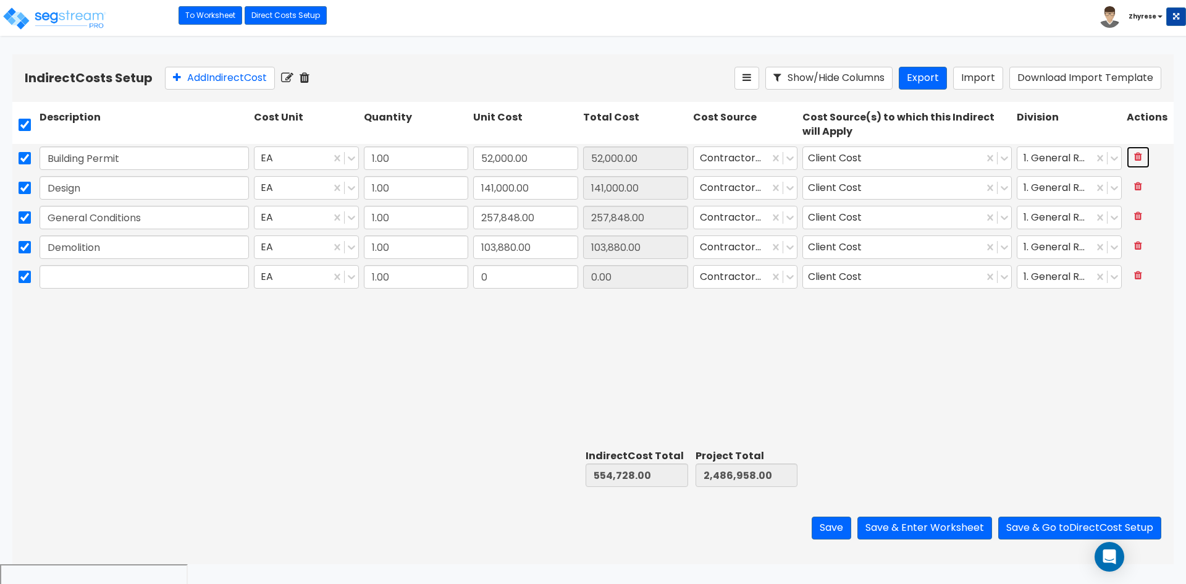
type input "0.00"
type input "141,000.00"
type input "257,848.00"
type input "103,880.00"
type input "0"
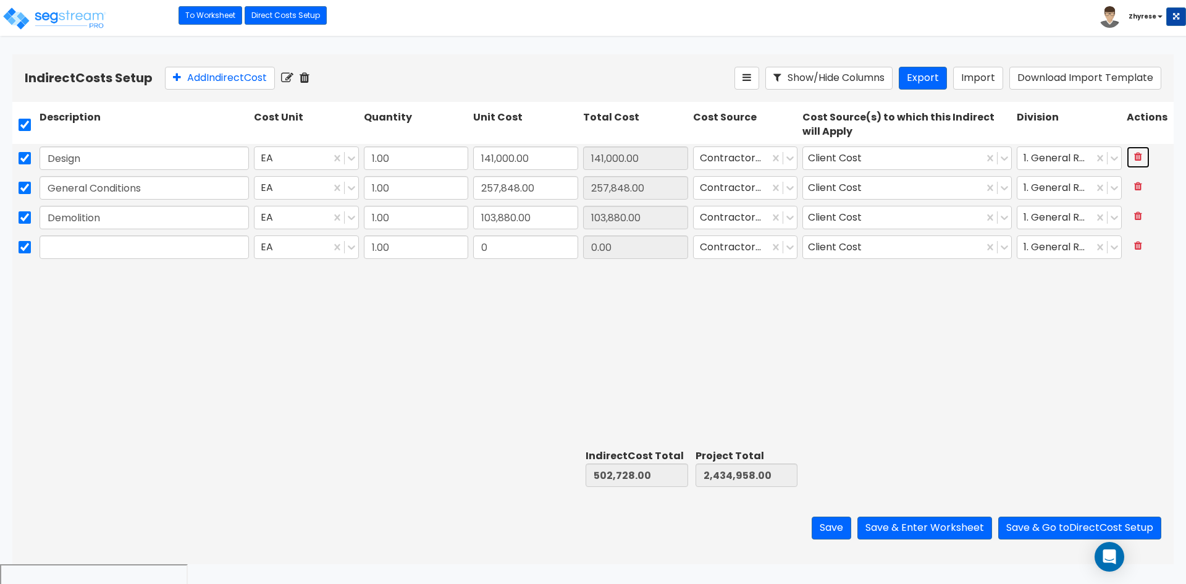
click at [1142, 154] on icon at bounding box center [1138, 156] width 8 height 10
type input "General Conditions"
type input "257,848.00"
type input "Demolition"
type input "103,880.00"
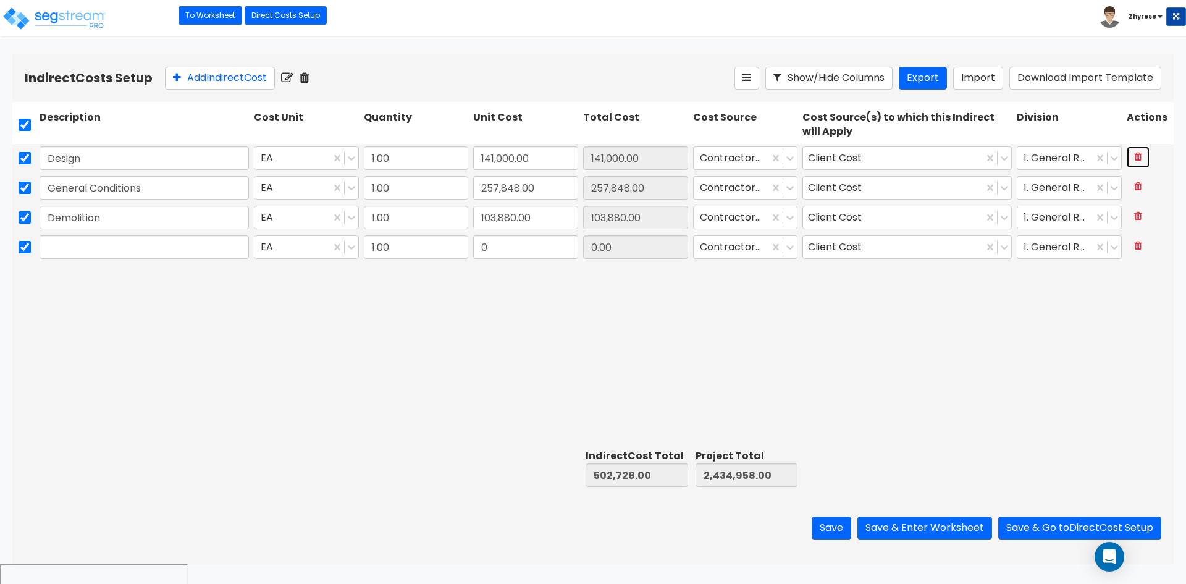
type input "0.00"
type input "257,848.00"
type input "103,880.00"
type input "0"
click at [1142, 154] on icon at bounding box center [1138, 156] width 8 height 10
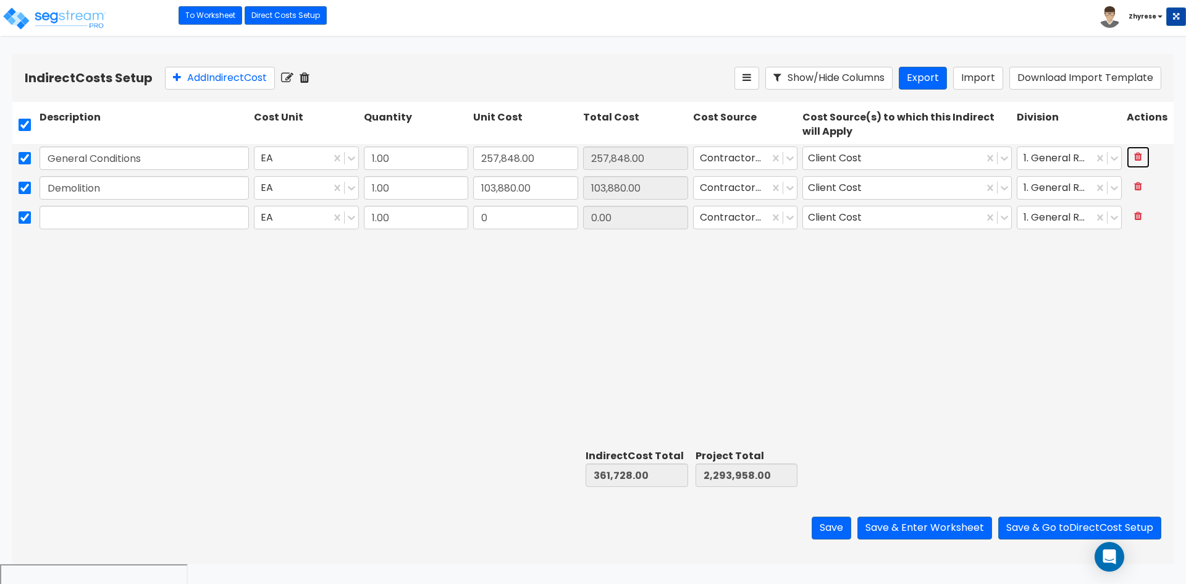
type input "Demolition"
type input "103,880.00"
type input "0.00"
type input "103,880.00"
type input "0"
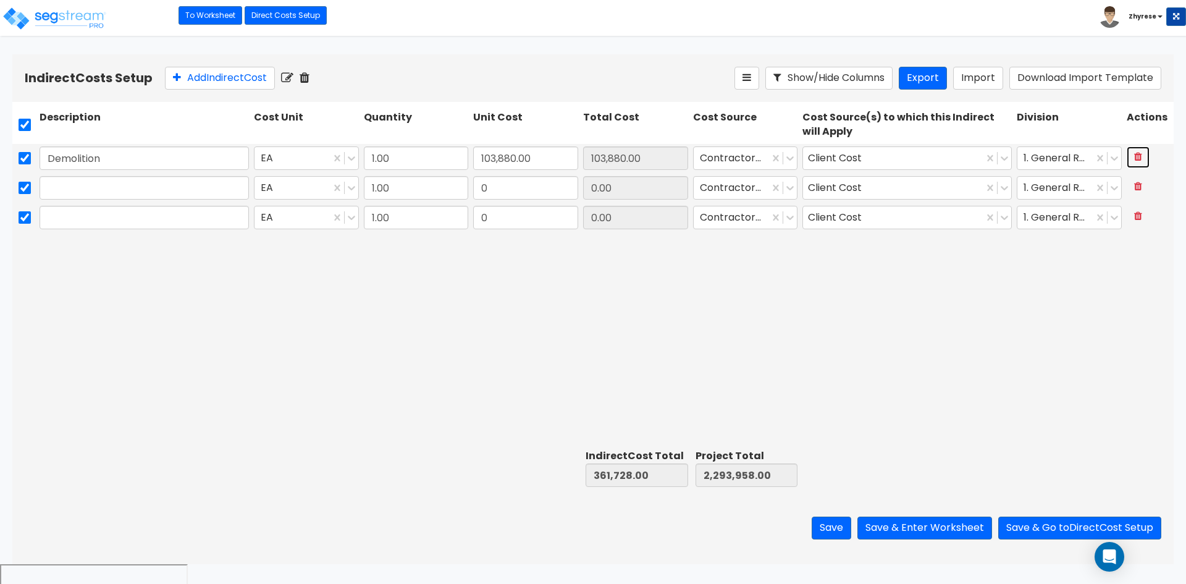
click at [1142, 154] on icon at bounding box center [1138, 156] width 8 height 10
type input "0.00"
type input "0"
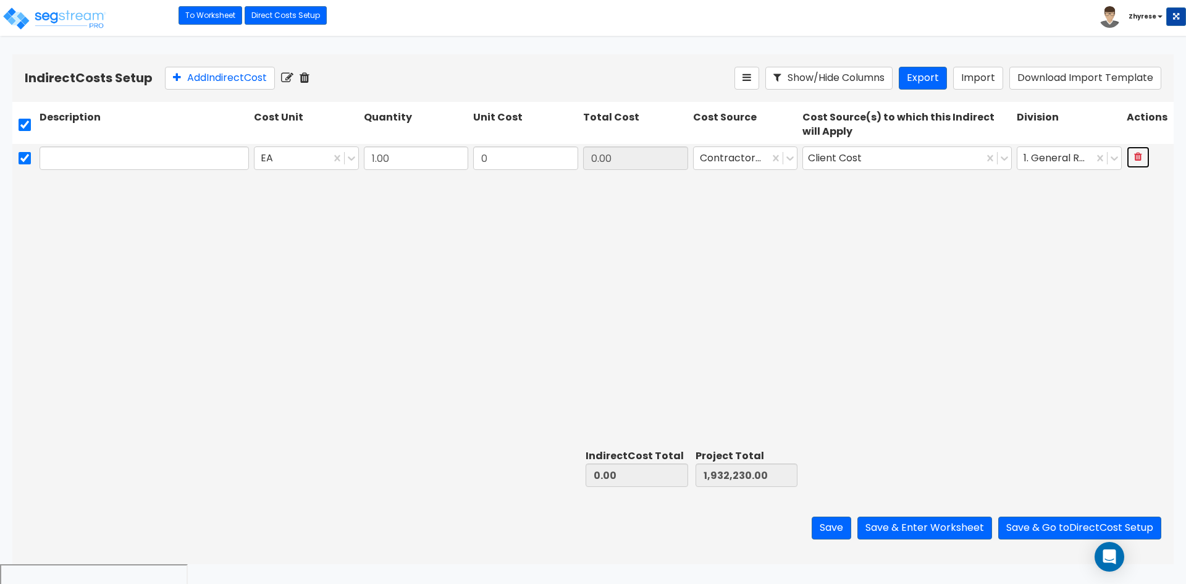
click at [1142, 154] on icon at bounding box center [1138, 156] width 8 height 10
checkbox input "false"
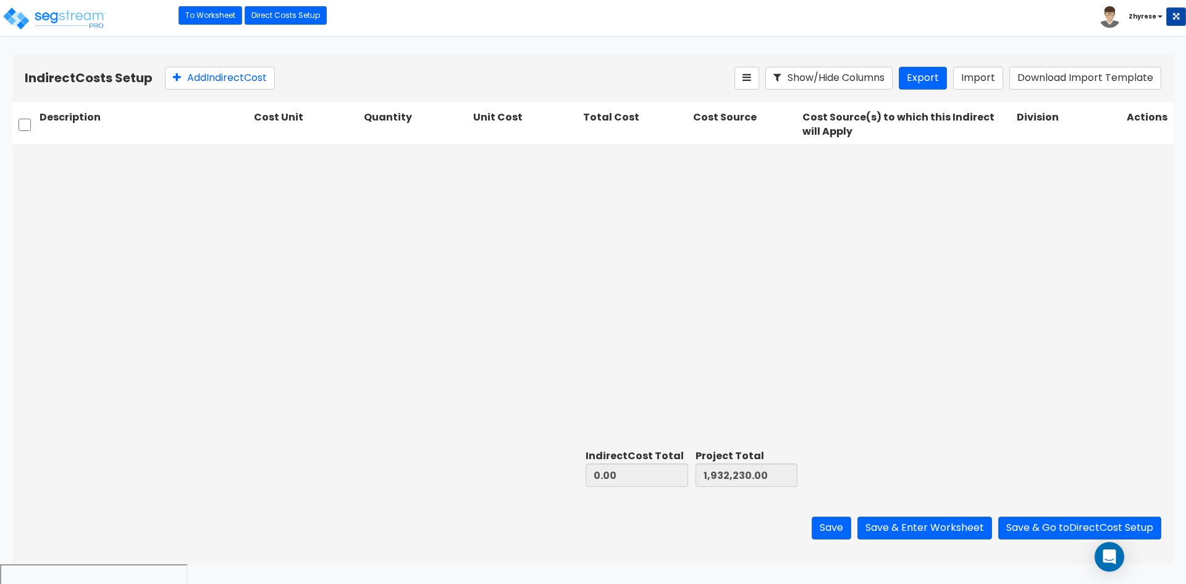
click at [238, 91] on div "Indirect Costs Setup Add Indirect Cost Show/Hide Columns Export Import Download…" at bounding box center [593, 78] width 1162 height 48
click at [243, 79] on button "Add Indirect Cost" at bounding box center [220, 78] width 110 height 23
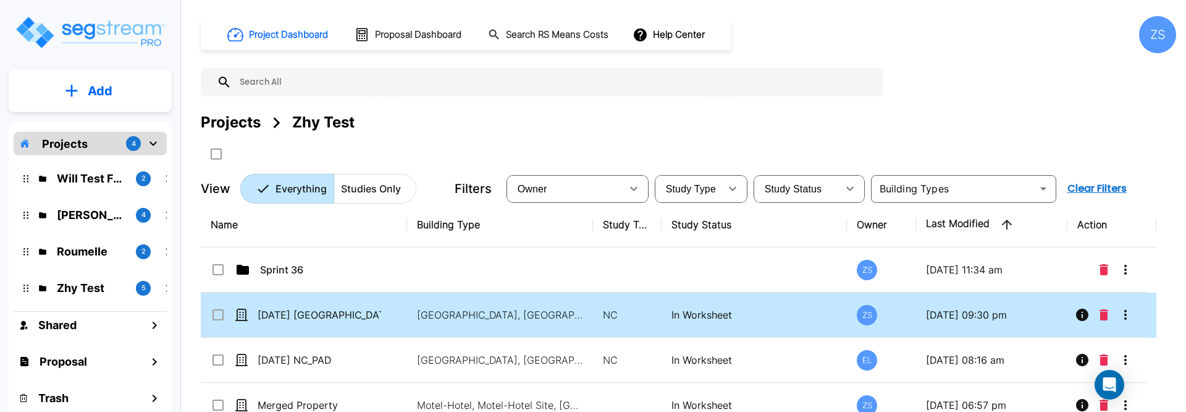
click at [656, 308] on td "NC" at bounding box center [627, 314] width 69 height 45
checkbox input "true"
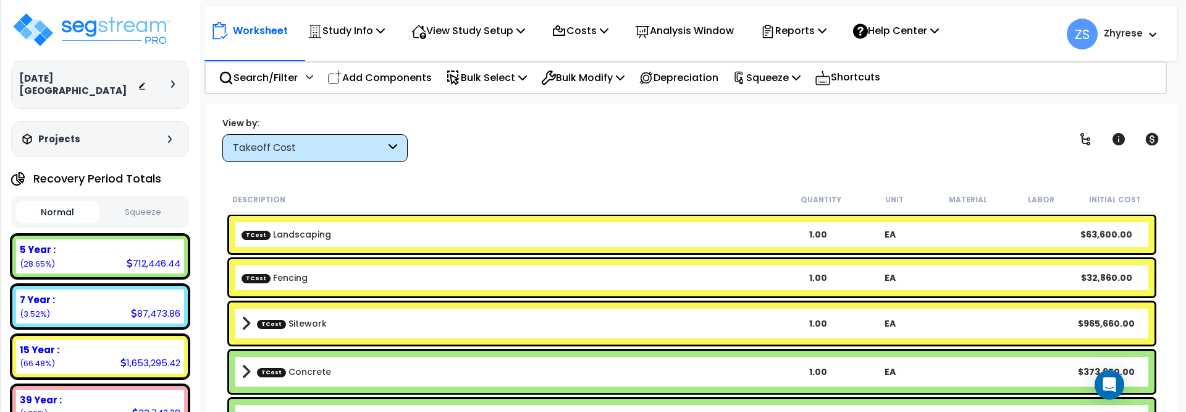
scroll to position [62, 0]
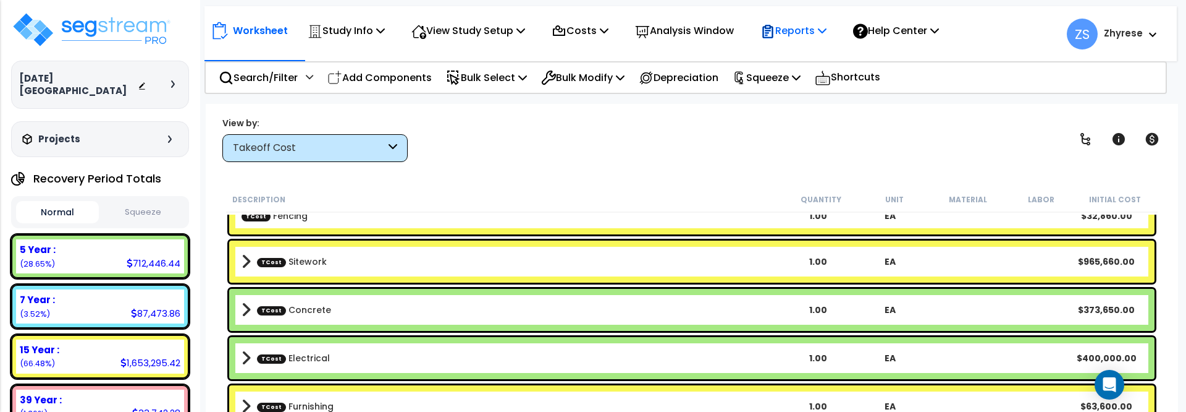
click at [827, 39] on p "Reports" at bounding box center [794, 30] width 66 height 17
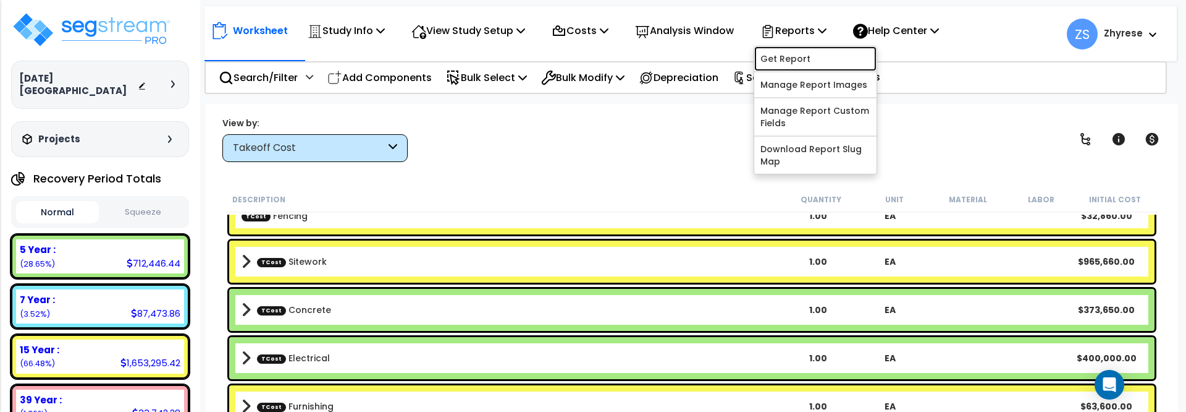
click at [820, 58] on link "Get Report" at bounding box center [815, 58] width 122 height 25
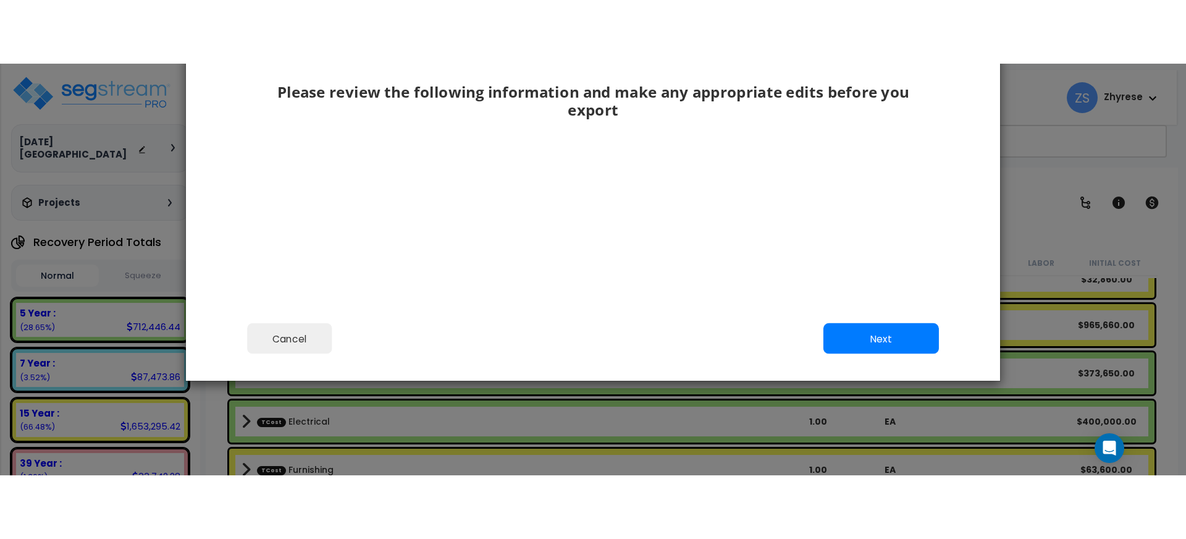
scroll to position [61, 0]
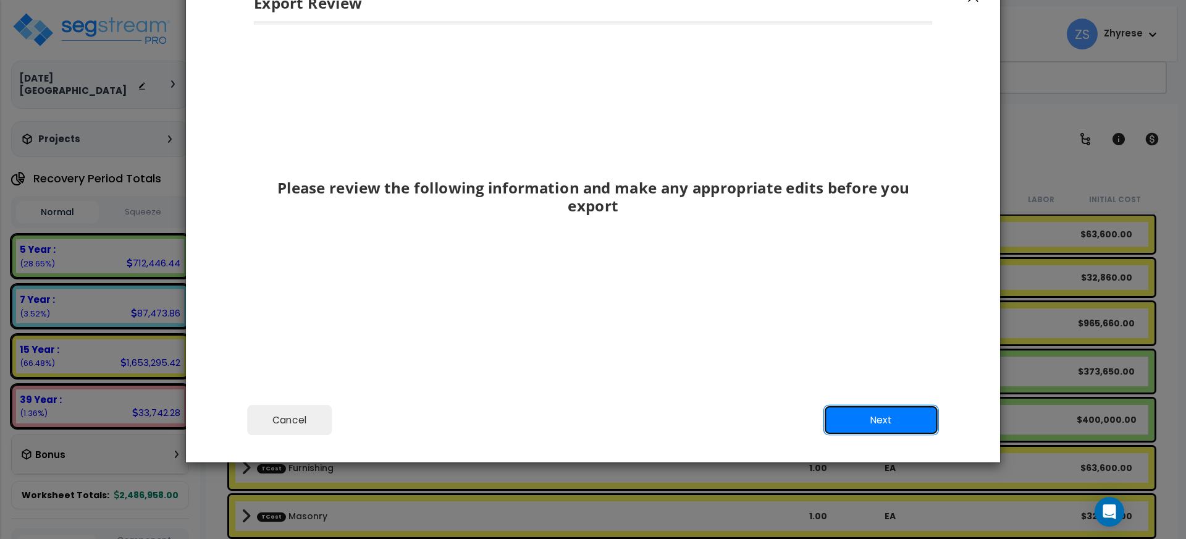
click at [882, 411] on button "Next" at bounding box center [882, 420] width 116 height 31
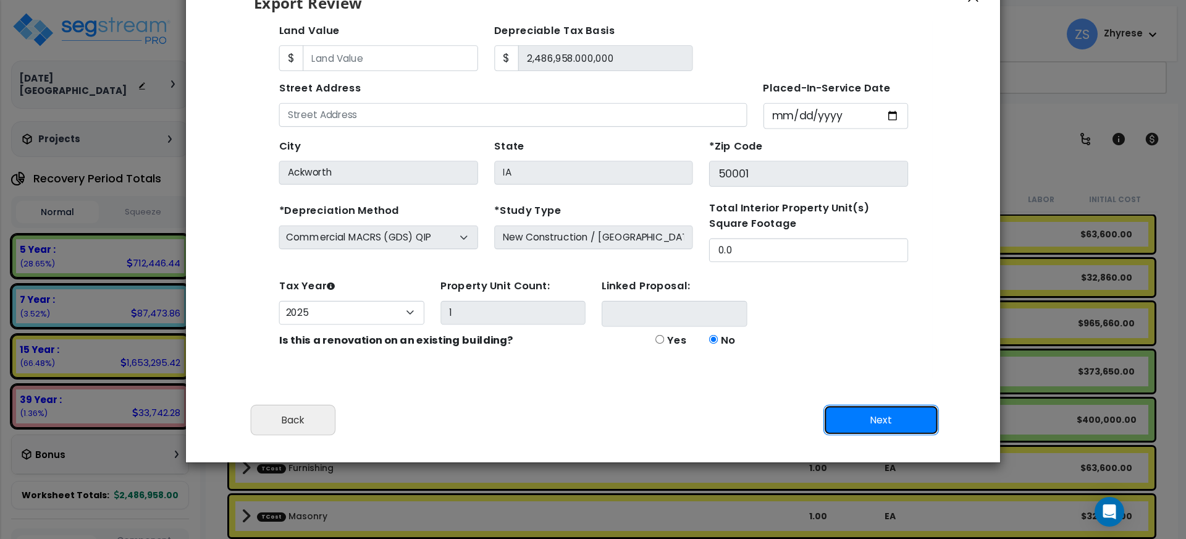
scroll to position [59, 0]
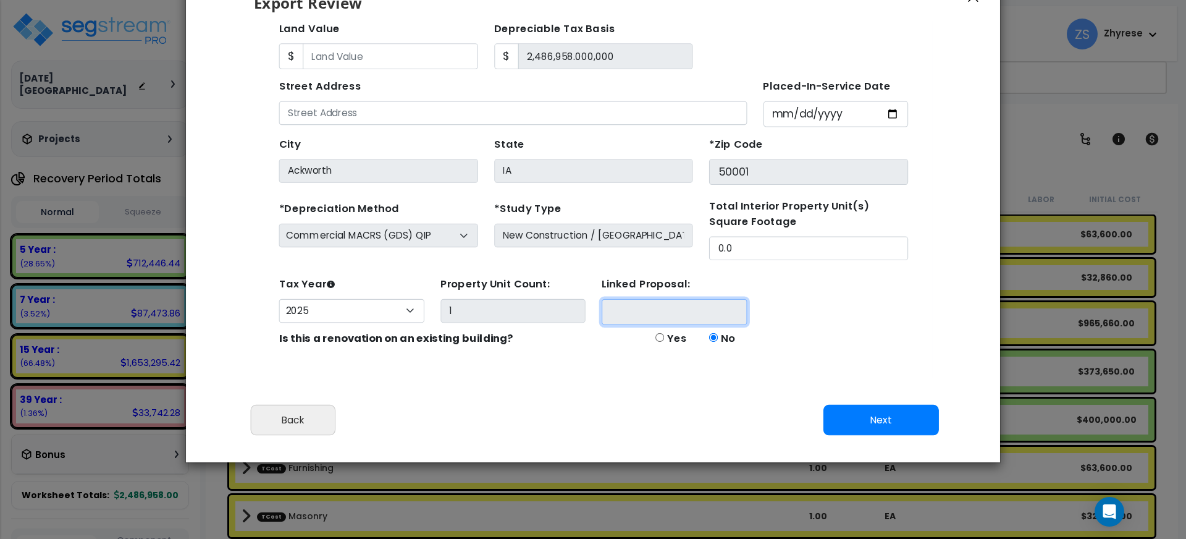
click at [678, 278] on input at bounding box center [636, 280] width 132 height 23
